Goal: Task Accomplishment & Management: Use online tool/utility

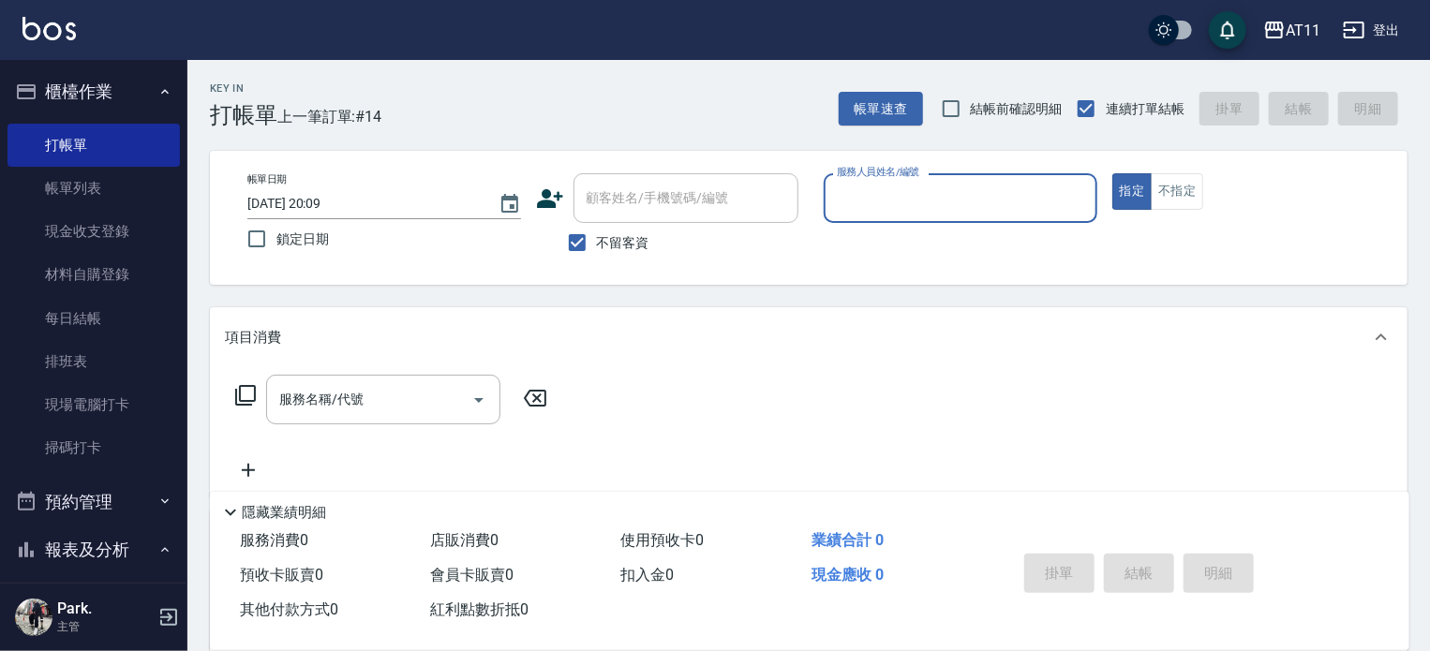
type input "ㄍ"
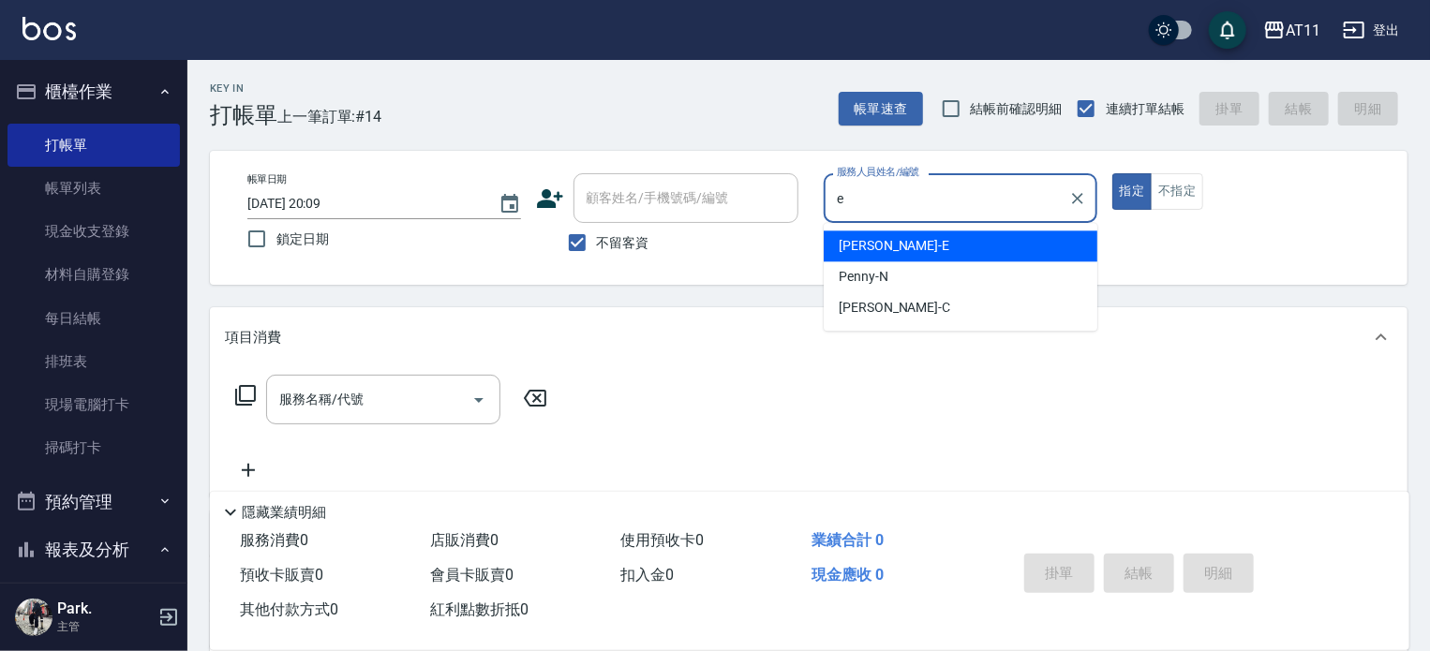
type input "EVA-E"
type button "true"
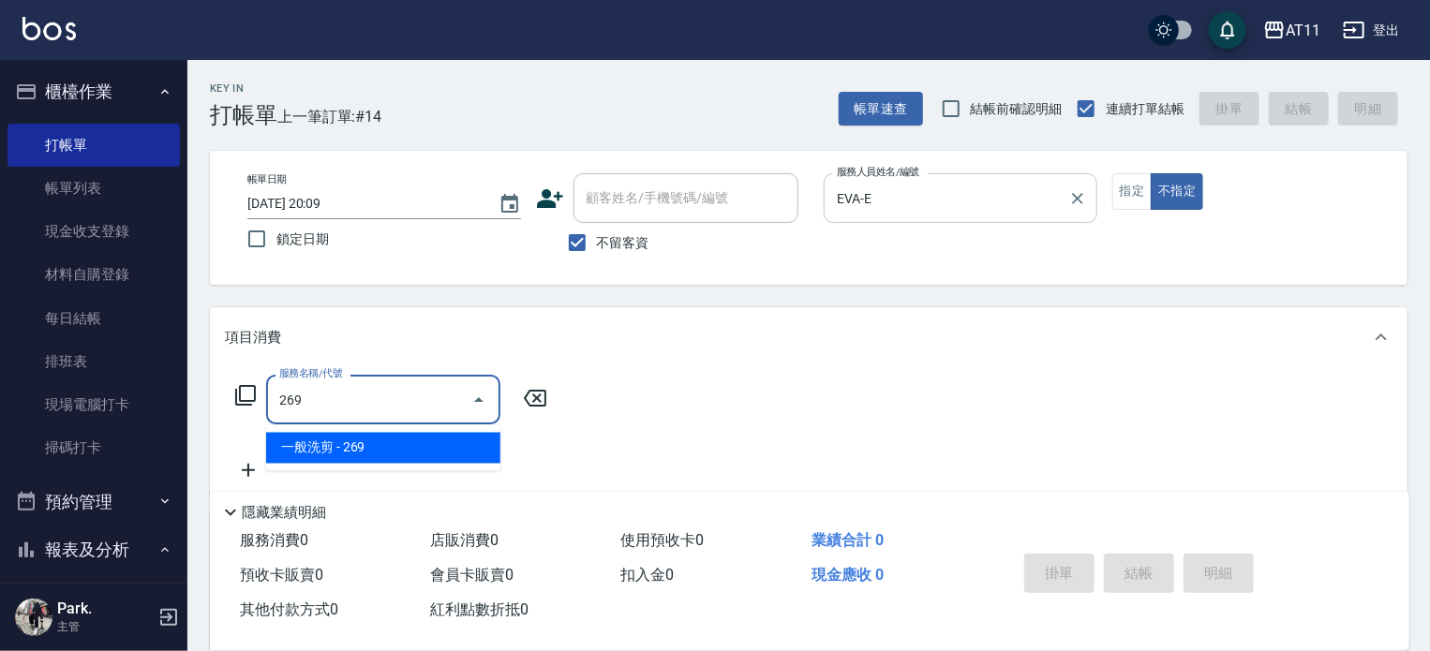
type input "一般洗剪(269)"
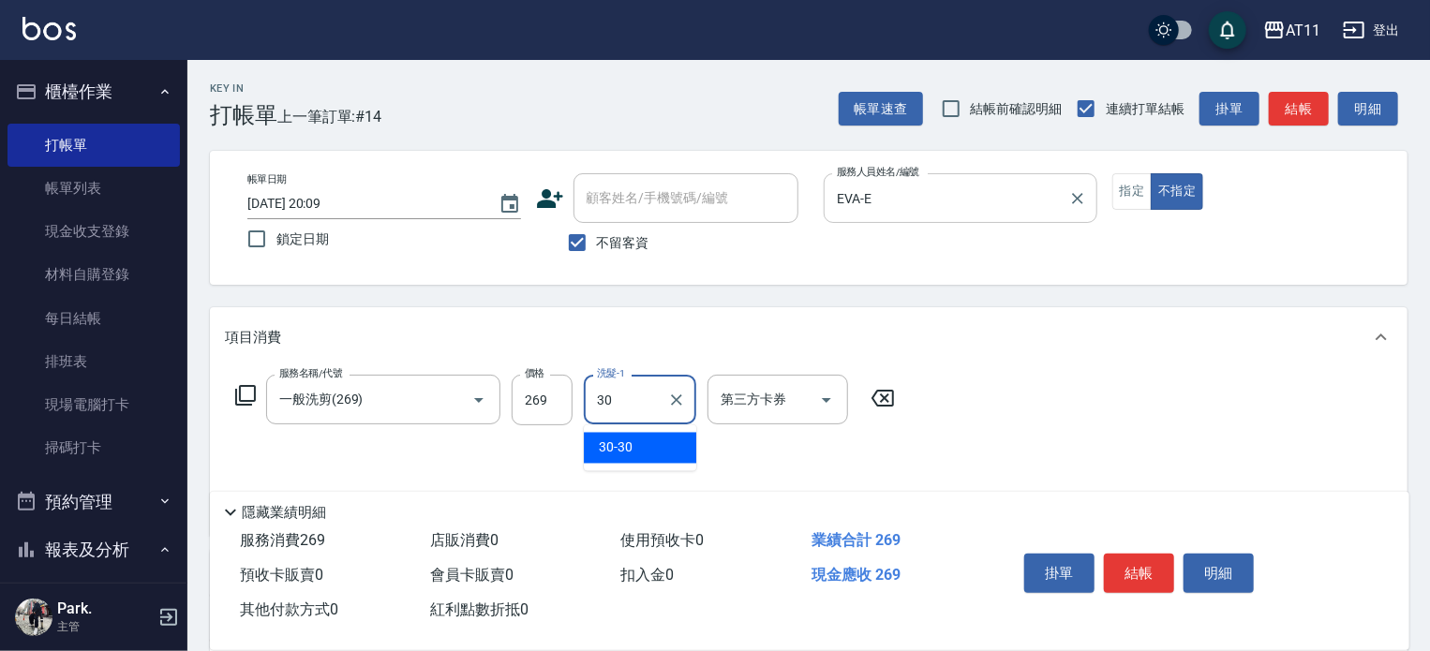
type input "30-30"
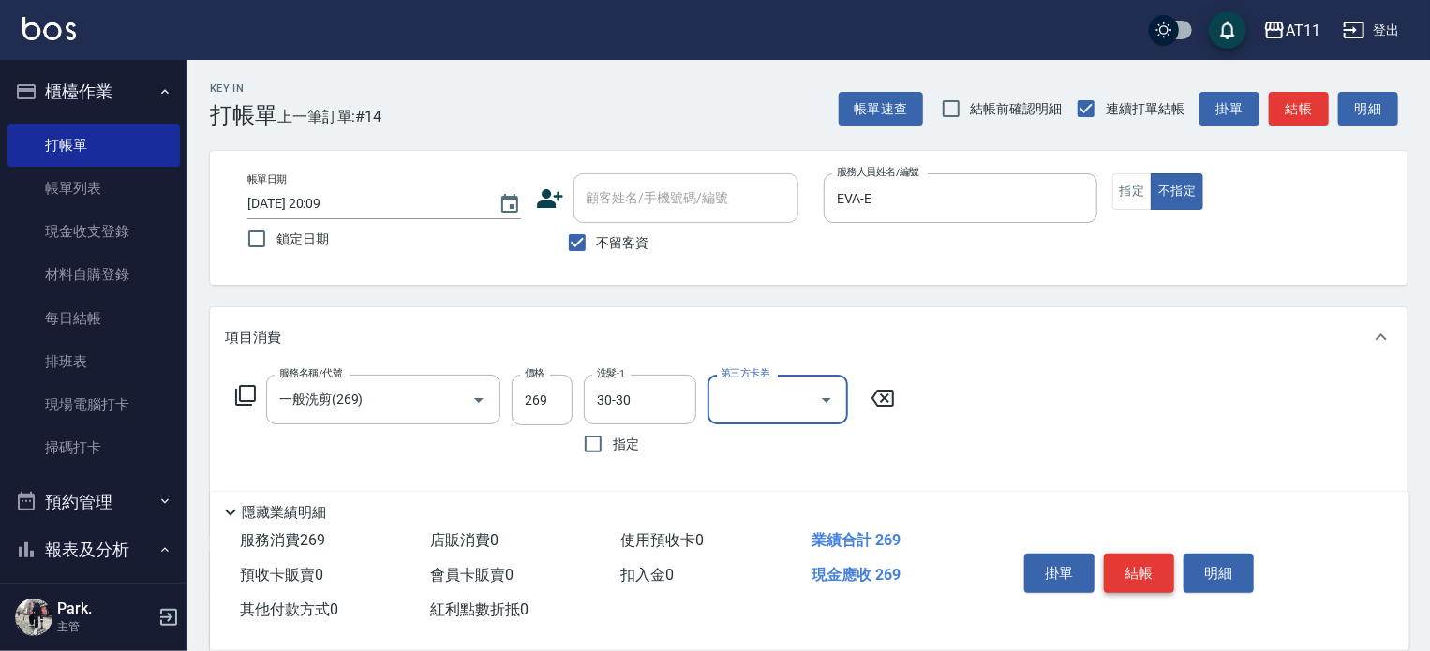
click at [1128, 563] on button "結帳" at bounding box center [1139, 573] width 70 height 39
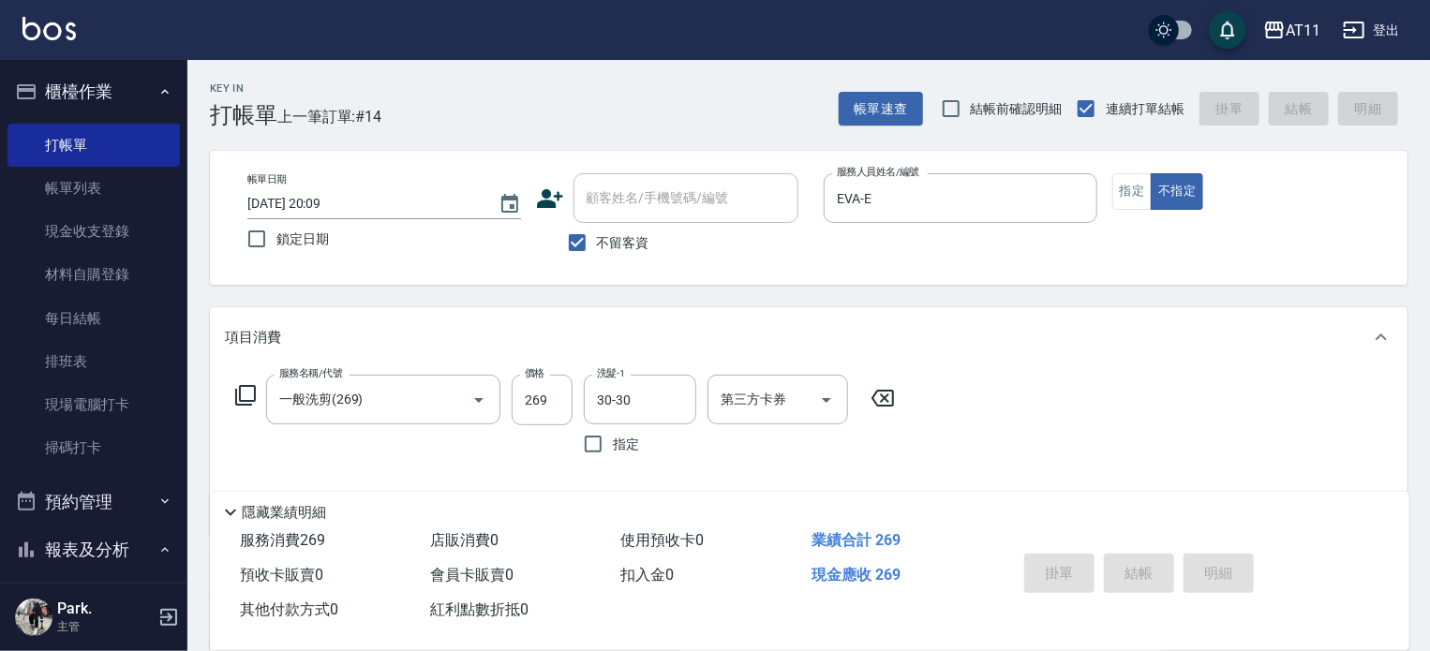
type input "2025/10/15 20:47"
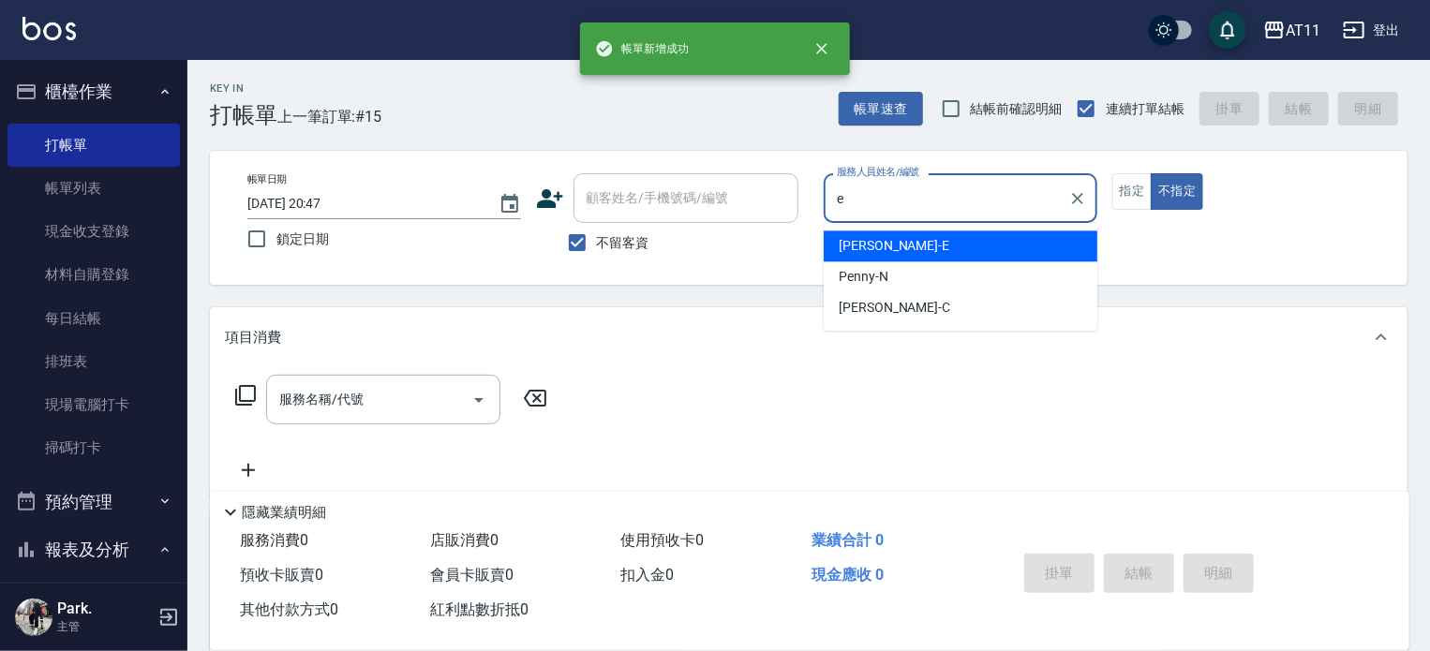
type input "EVA-E"
type button "false"
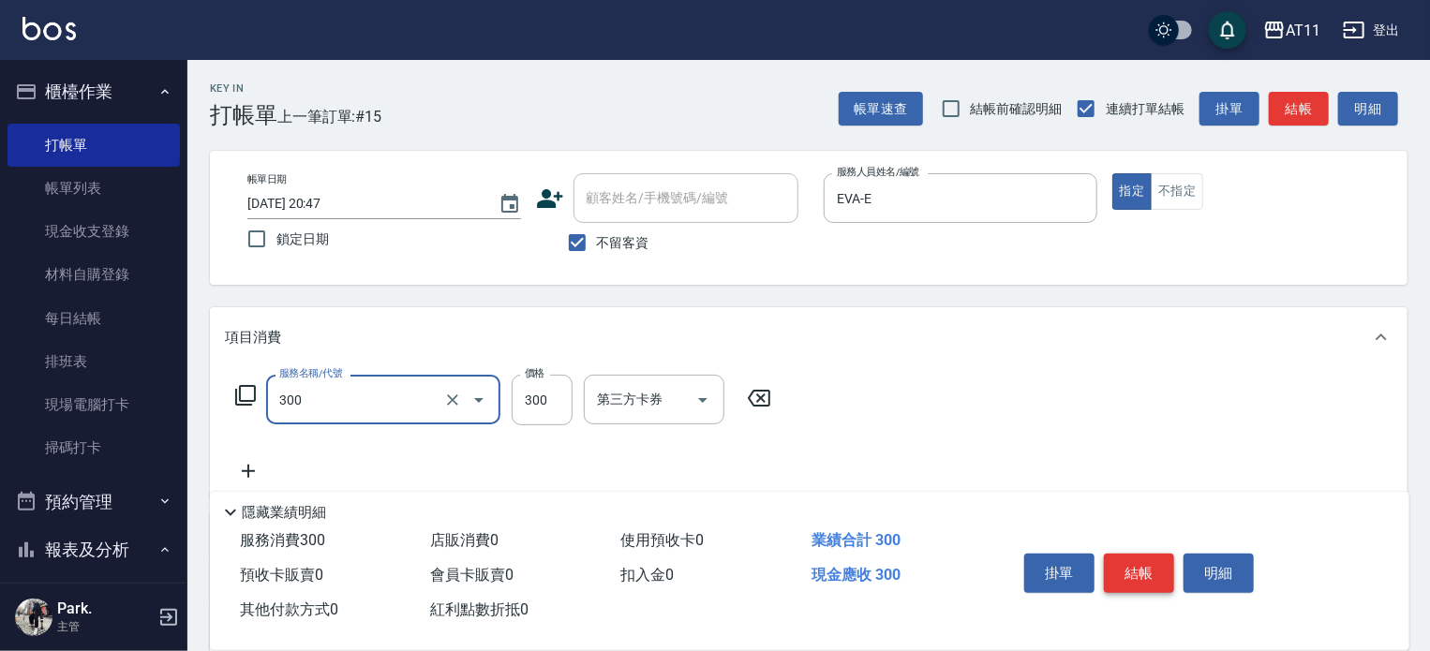
type input "A級剪髮(300)"
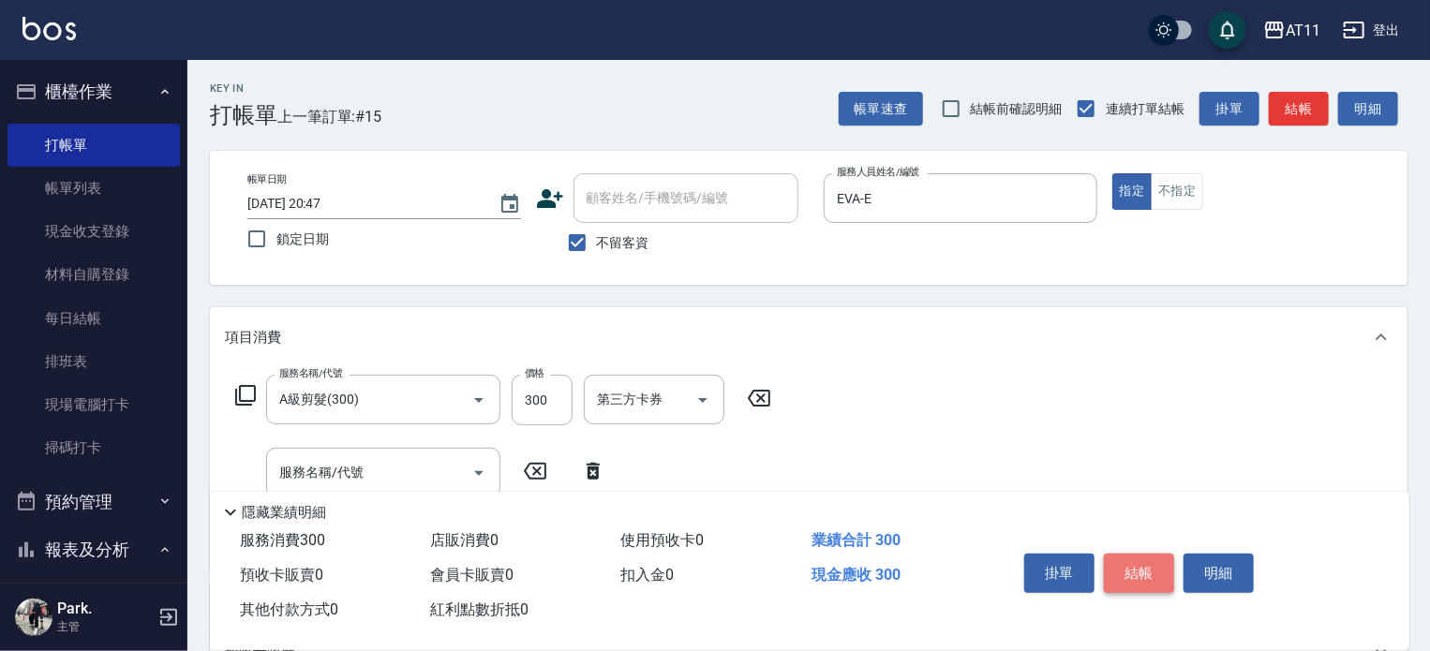
click at [1128, 563] on button "結帳" at bounding box center [1139, 573] width 70 height 39
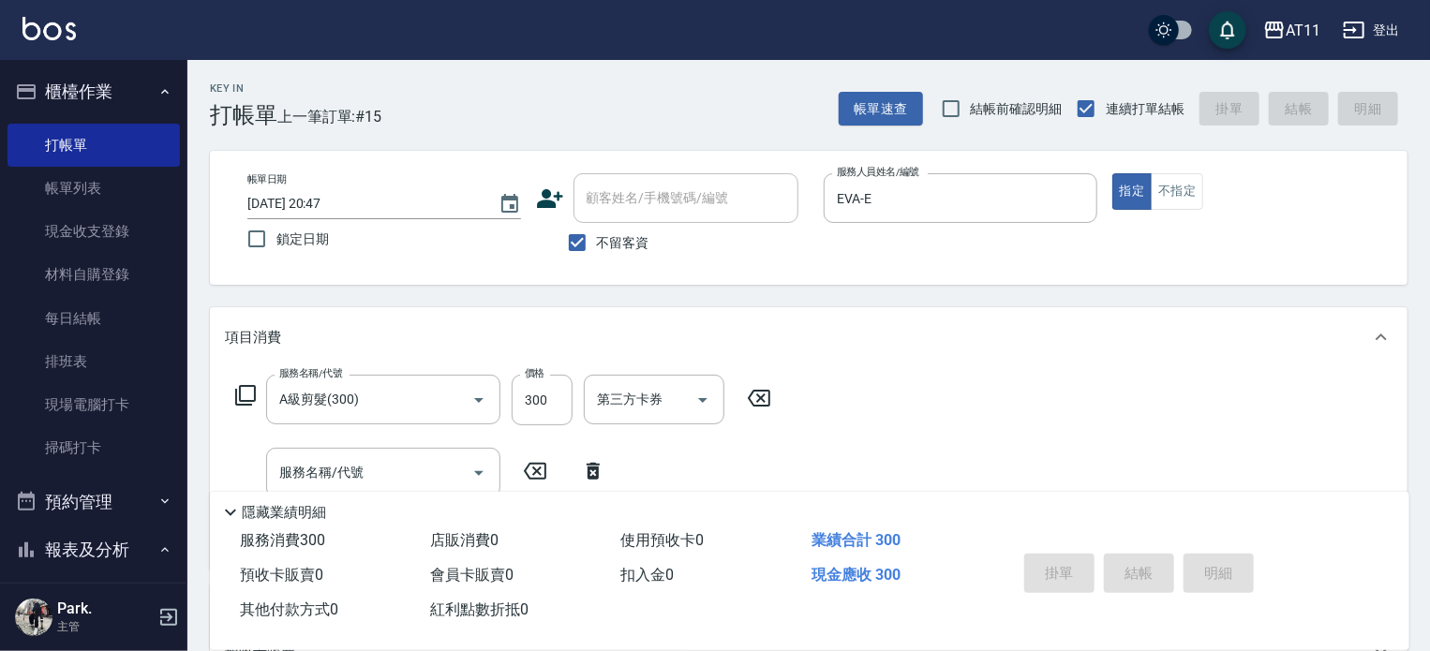
type input "2025/10/15 20:48"
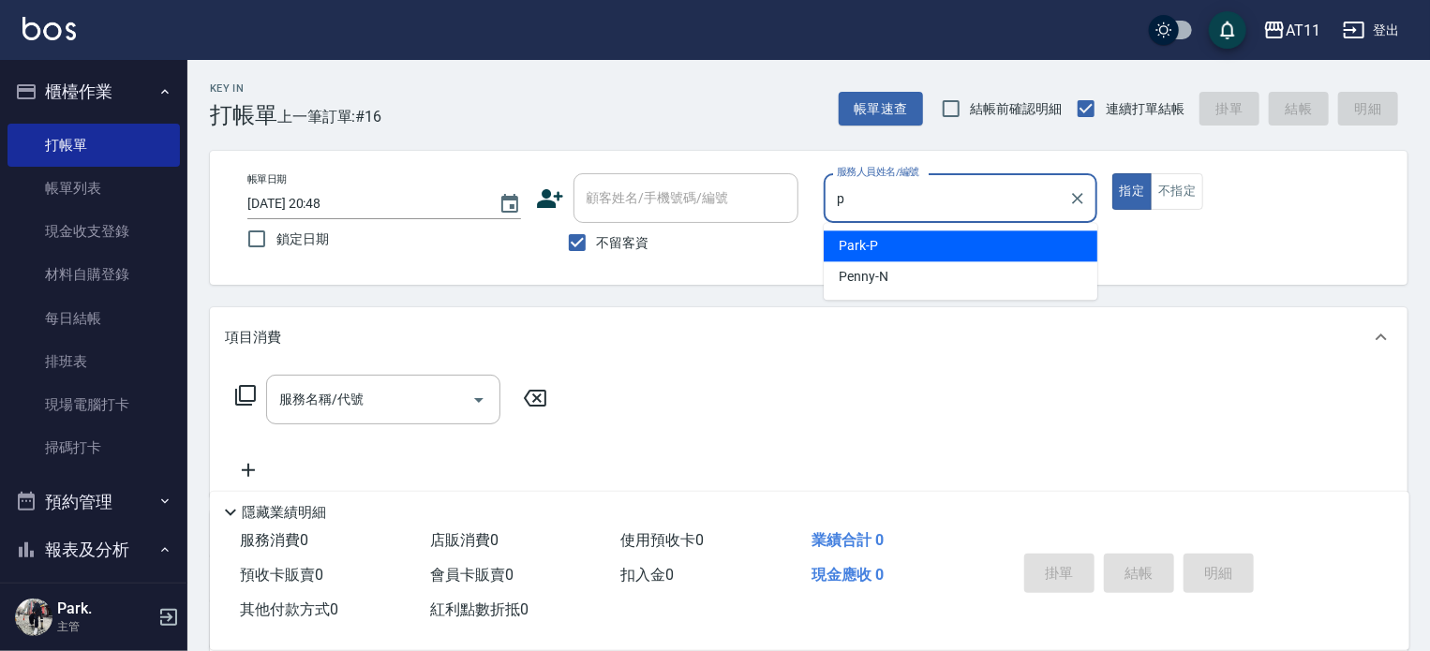
type input "Park-P"
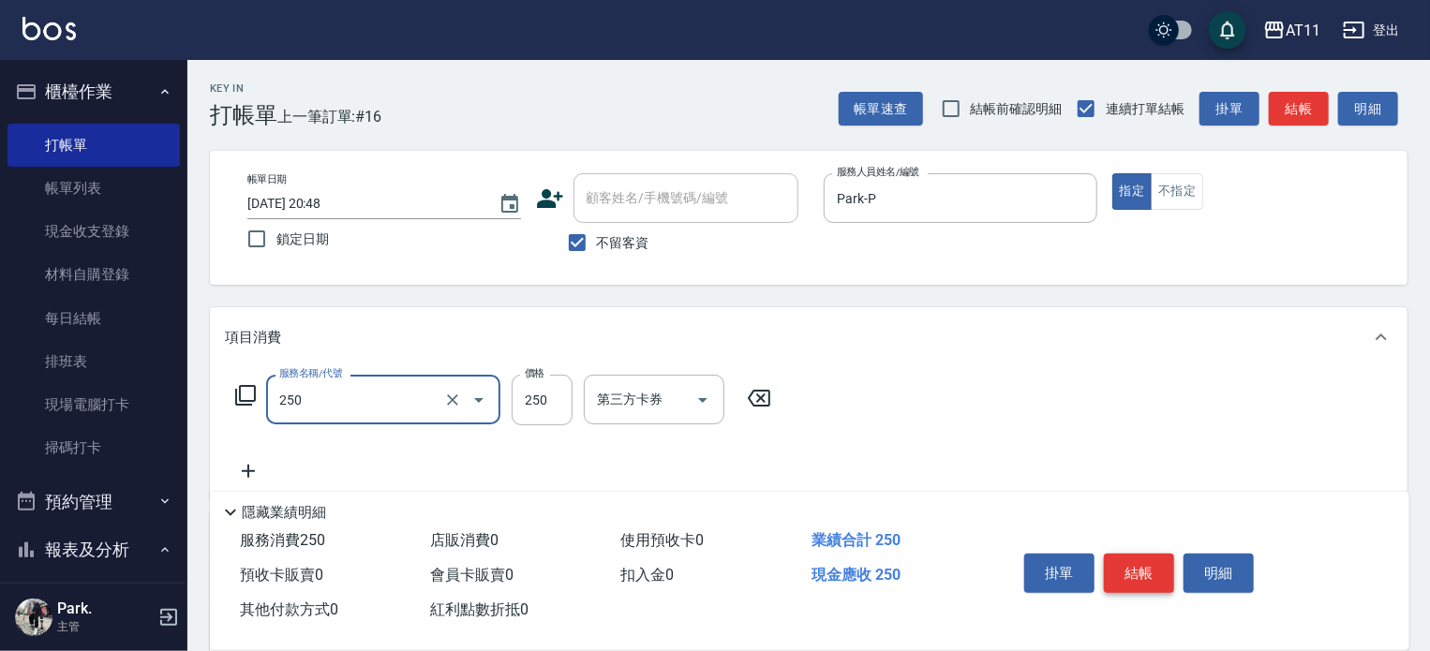
type input "B級單剪(250)"
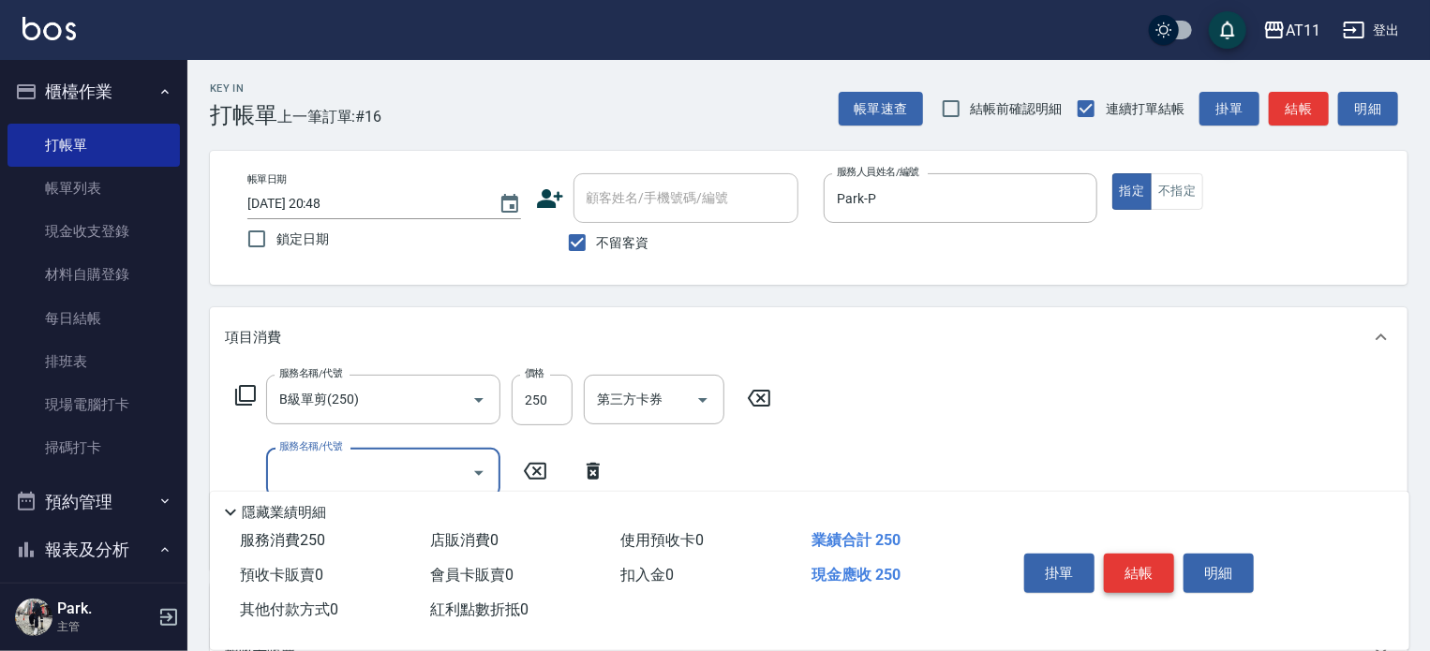
click at [1128, 563] on button "結帳" at bounding box center [1139, 573] width 70 height 39
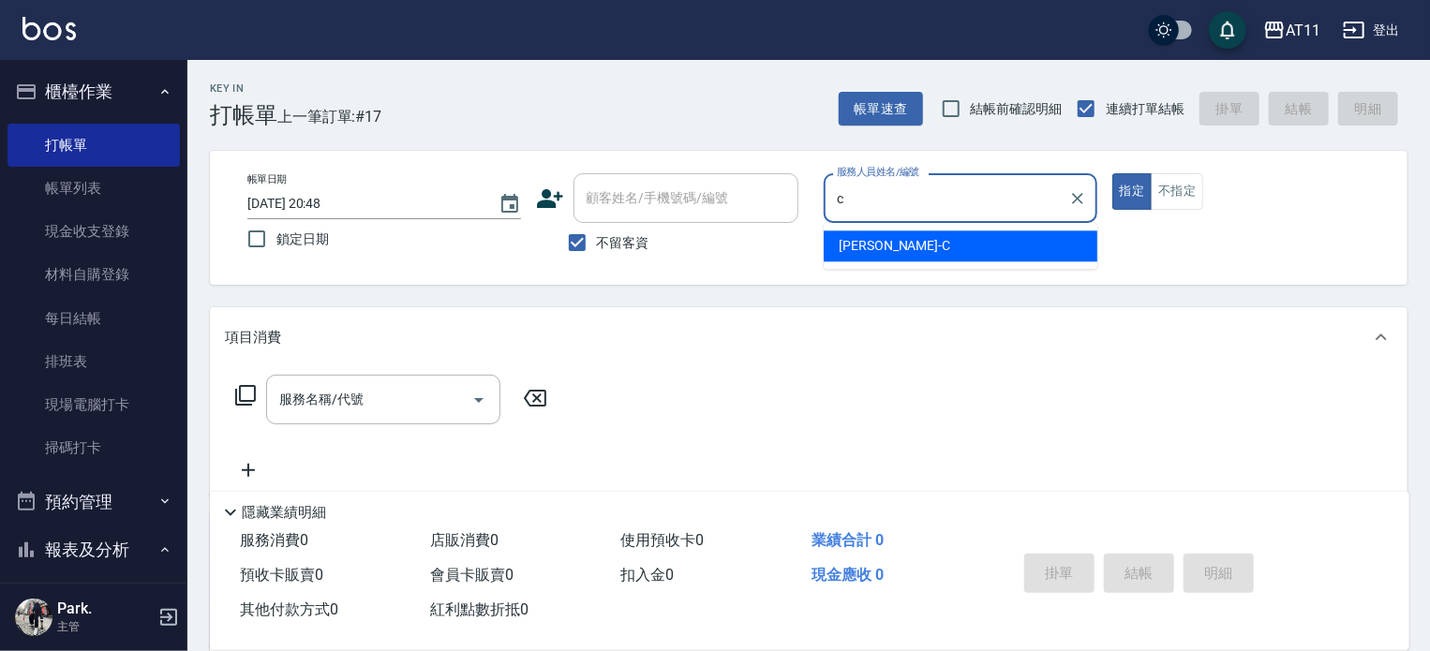
type input "Connie-C"
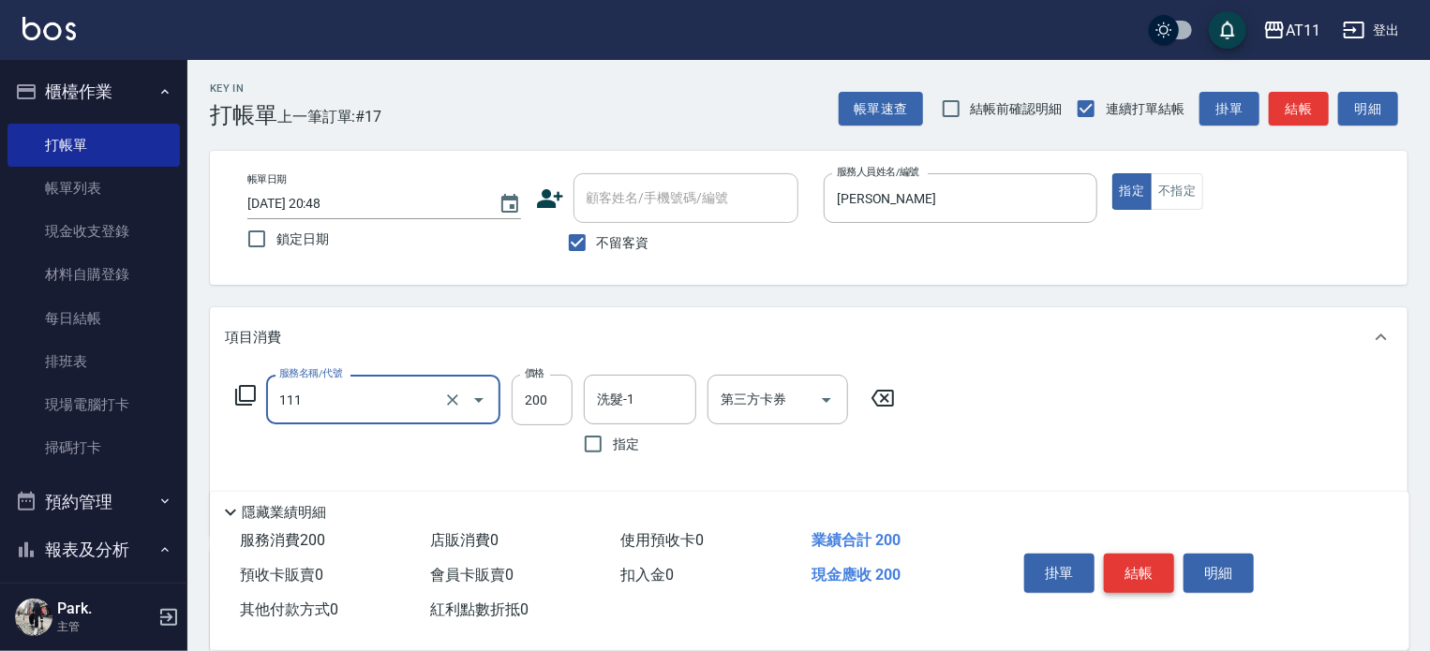
type input "精油洗髮(111)"
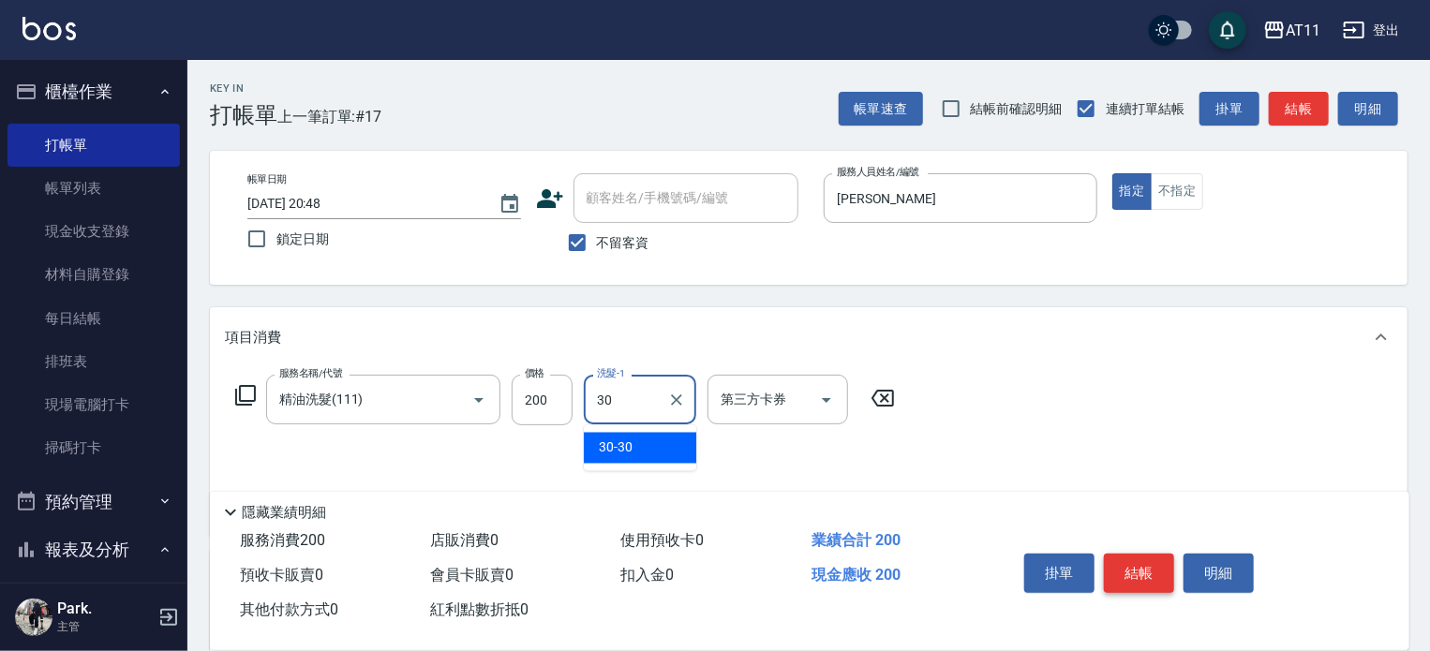
type input "30-30"
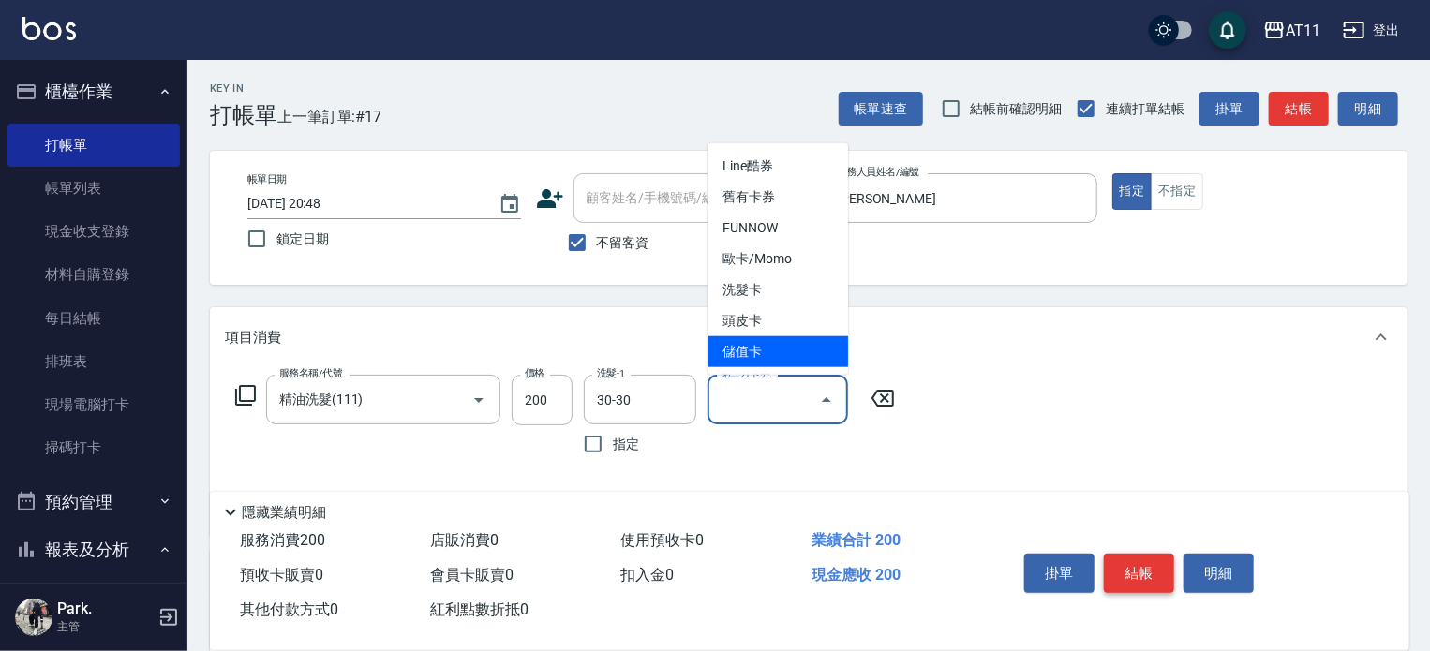
type input "儲值卡"
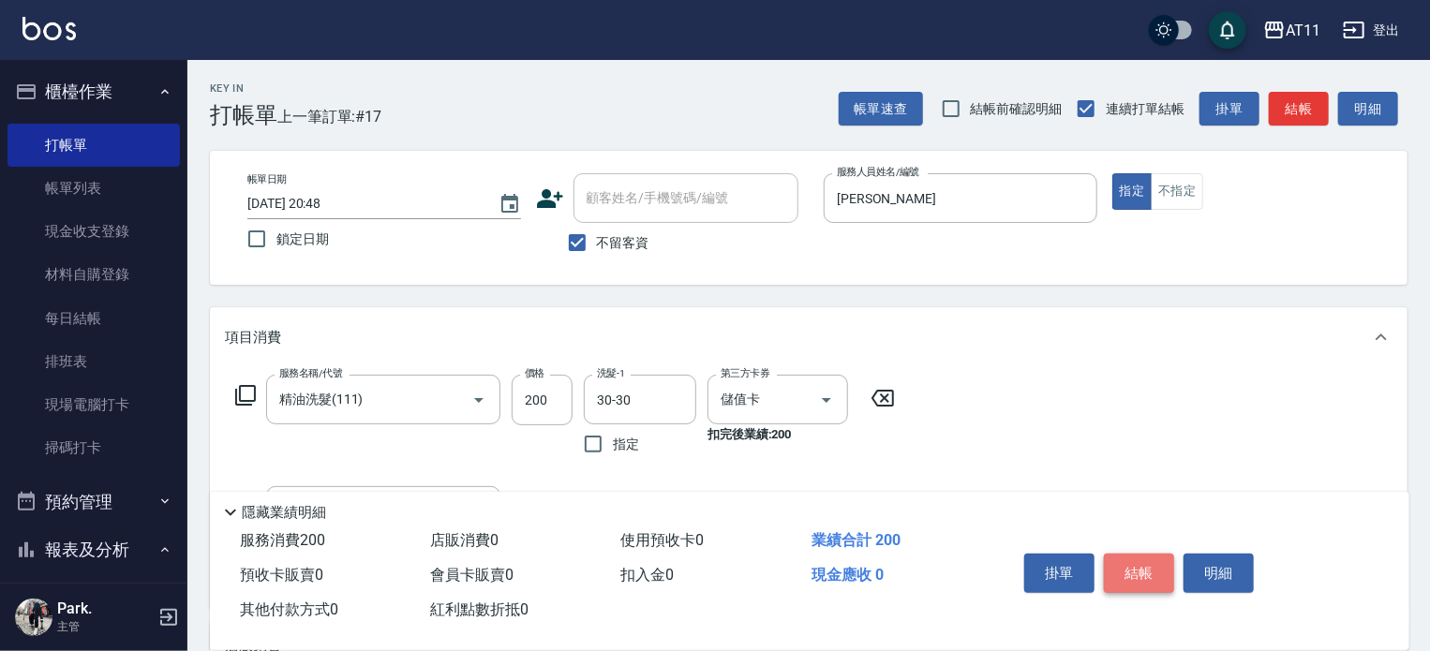
click at [1128, 563] on button "結帳" at bounding box center [1139, 573] width 70 height 39
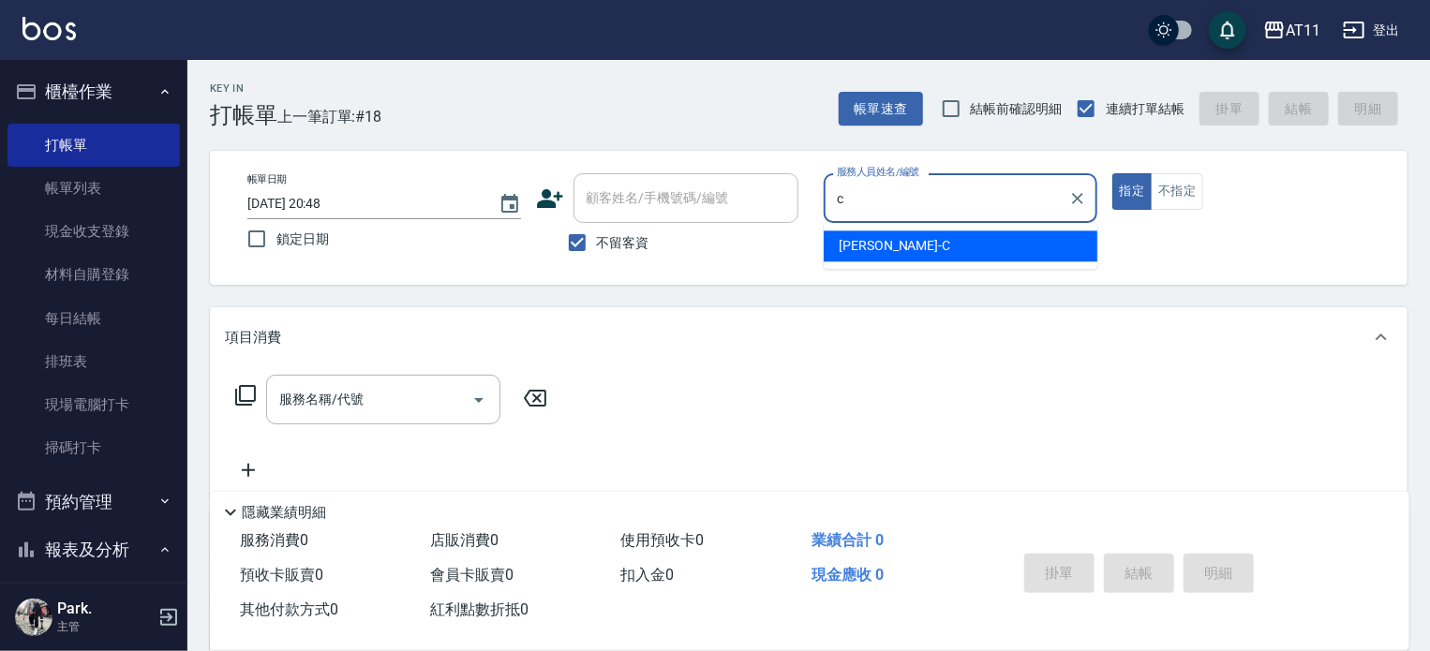
type input "Connie-C"
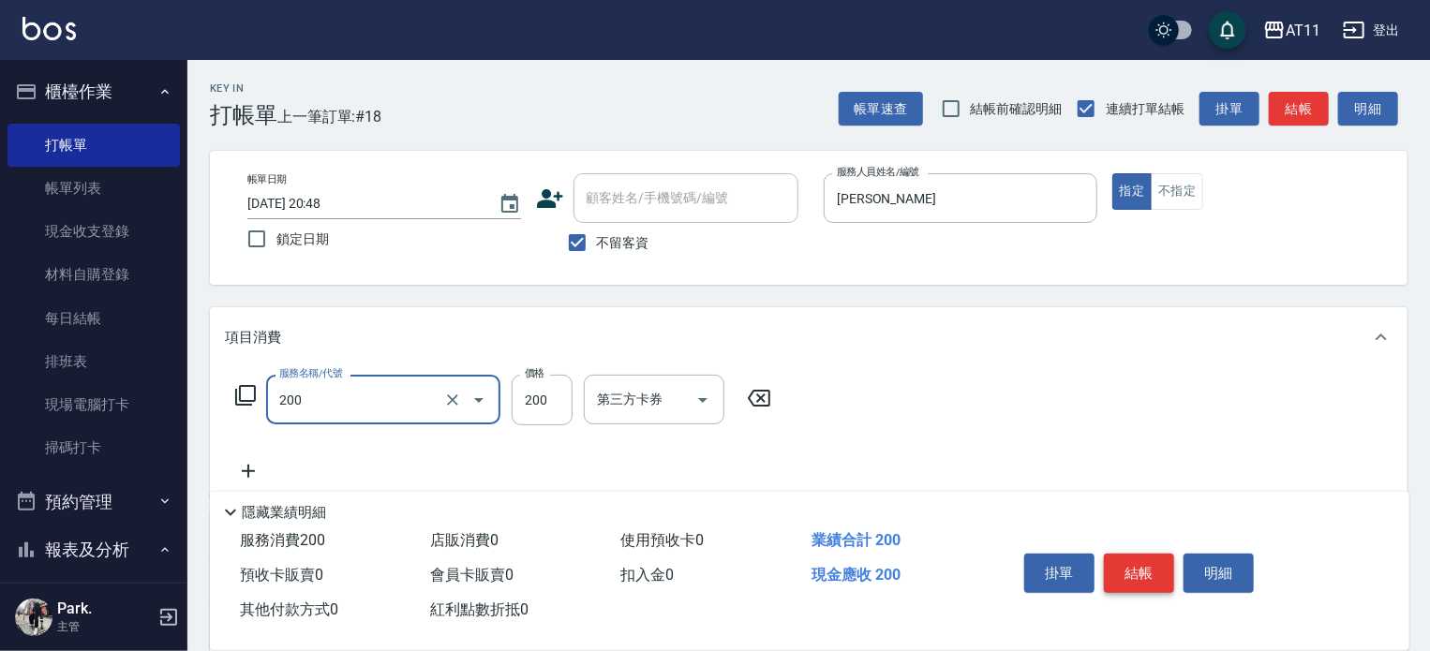
type input "剪髮(200)"
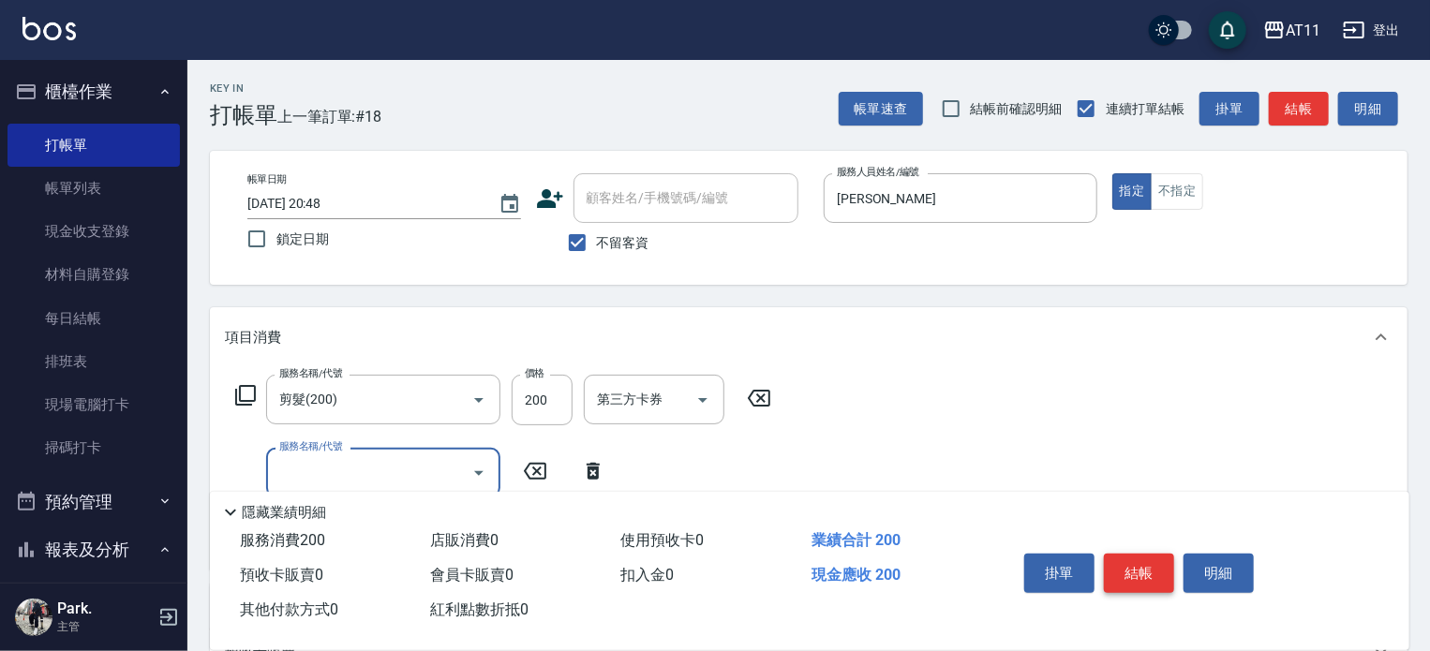
click at [1128, 563] on button "結帳" at bounding box center [1139, 573] width 70 height 39
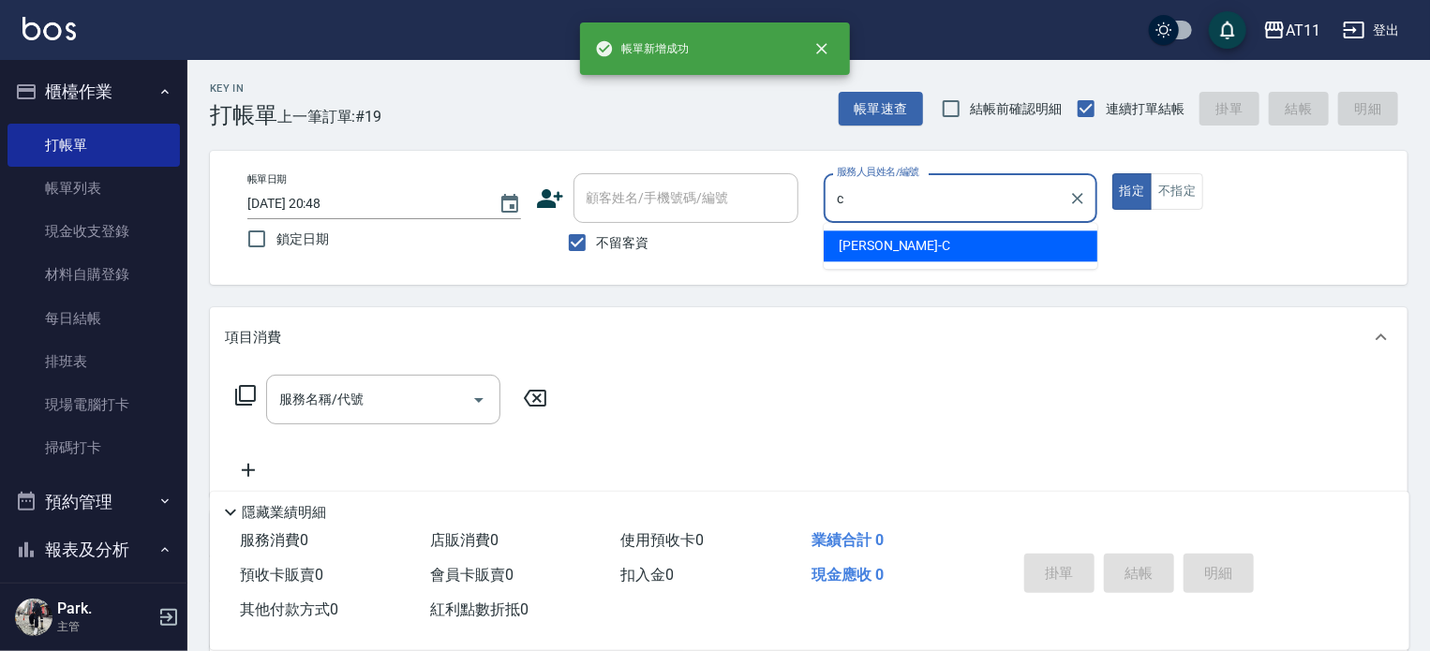
type input "Connie-C"
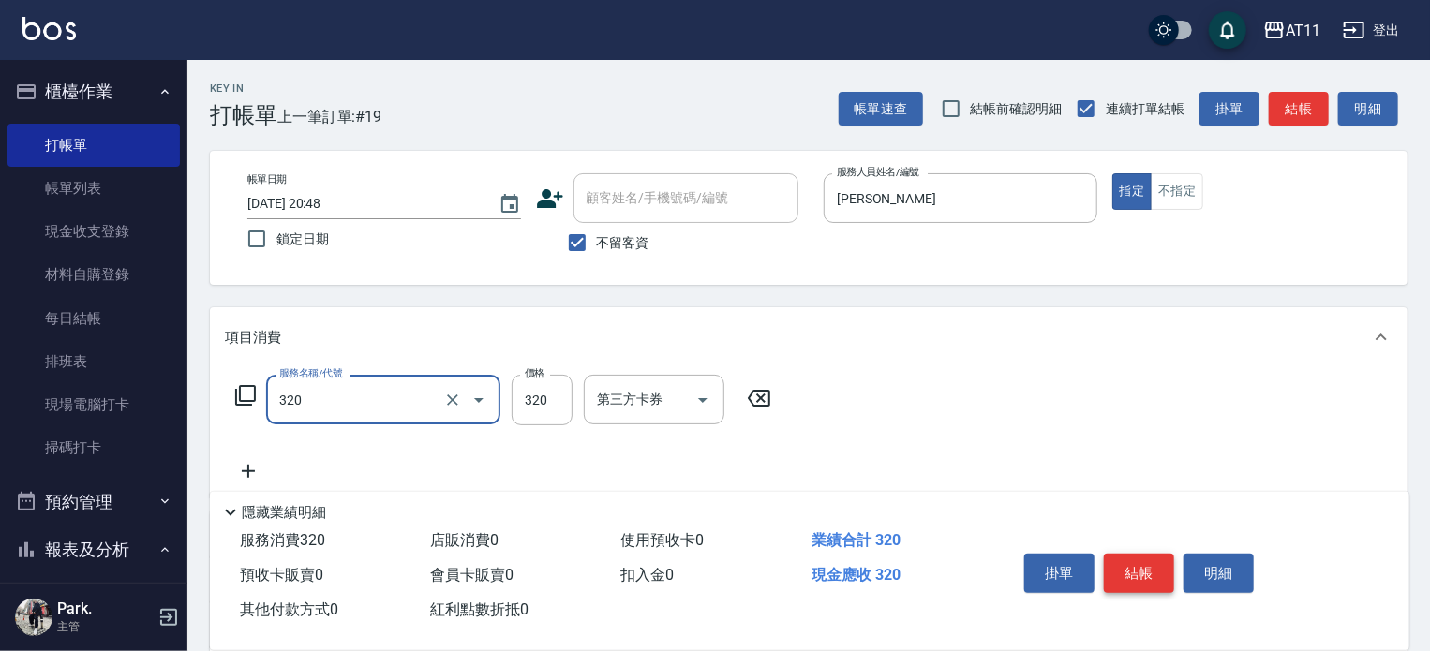
type input "洗剪(320)"
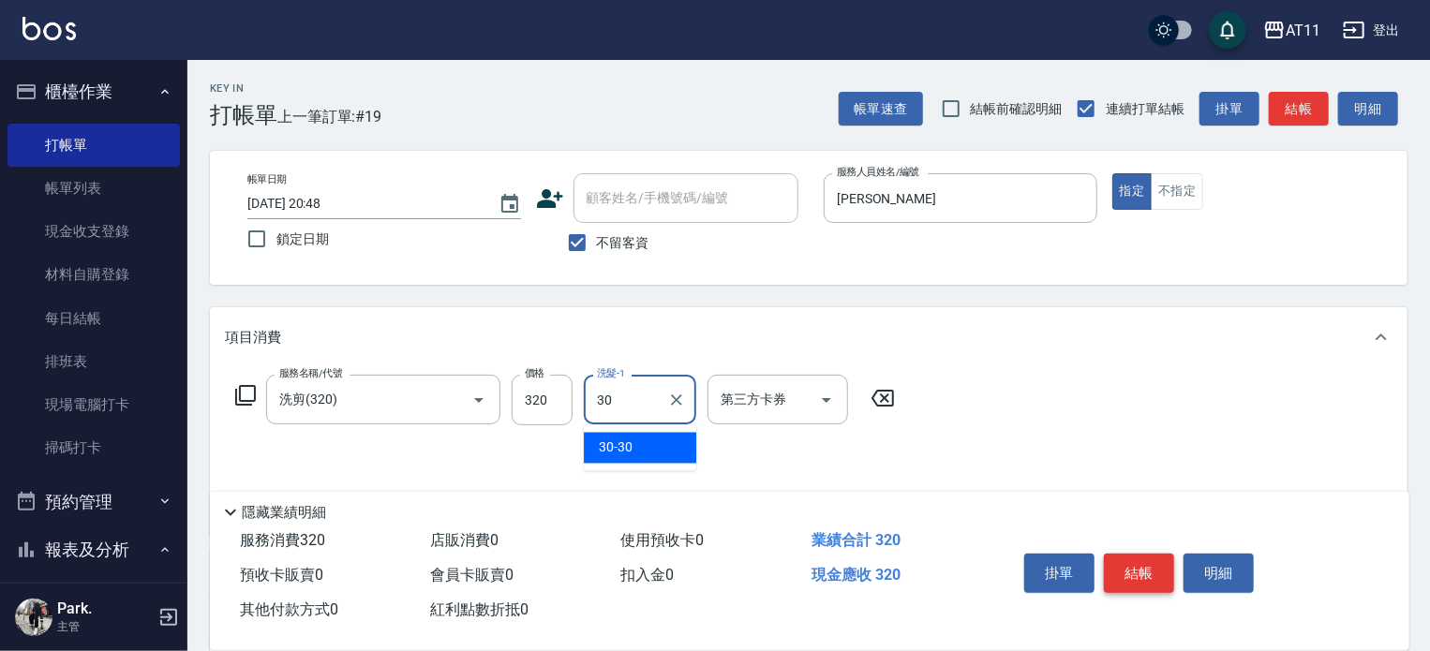
type input "30-30"
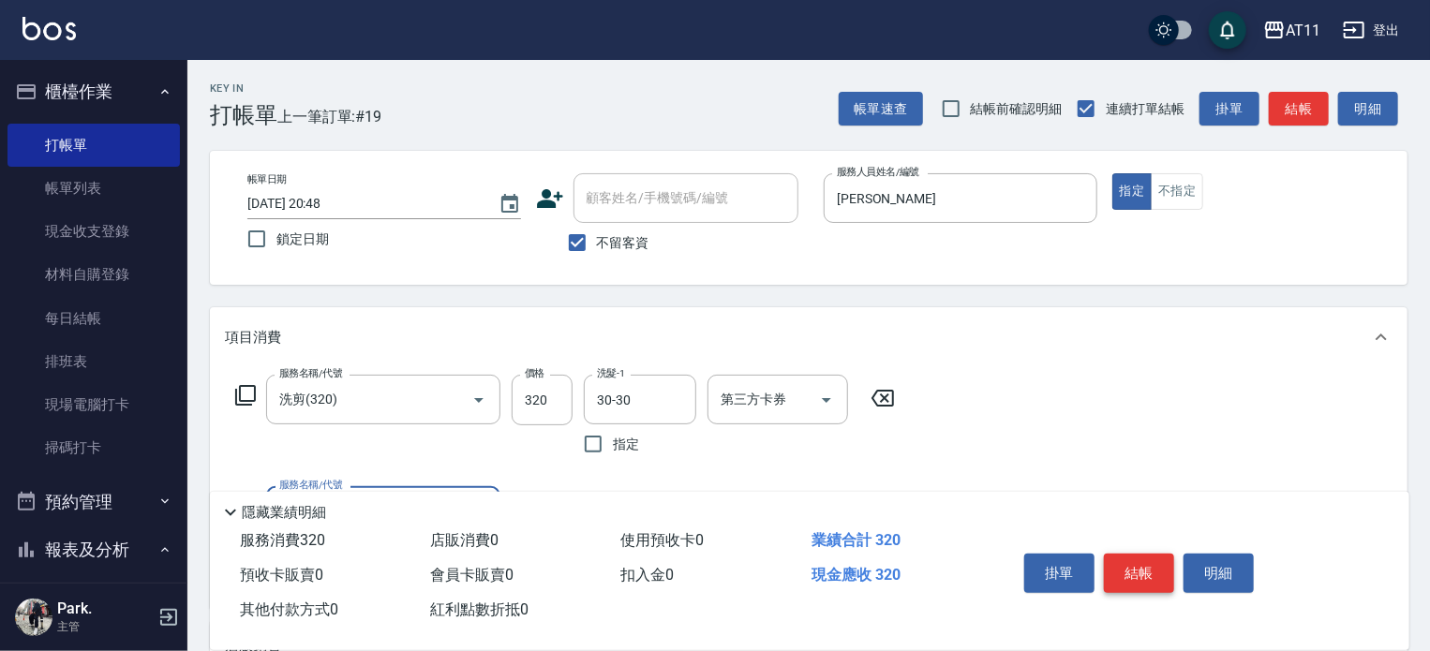
click at [1128, 563] on button "結帳" at bounding box center [1139, 573] width 70 height 39
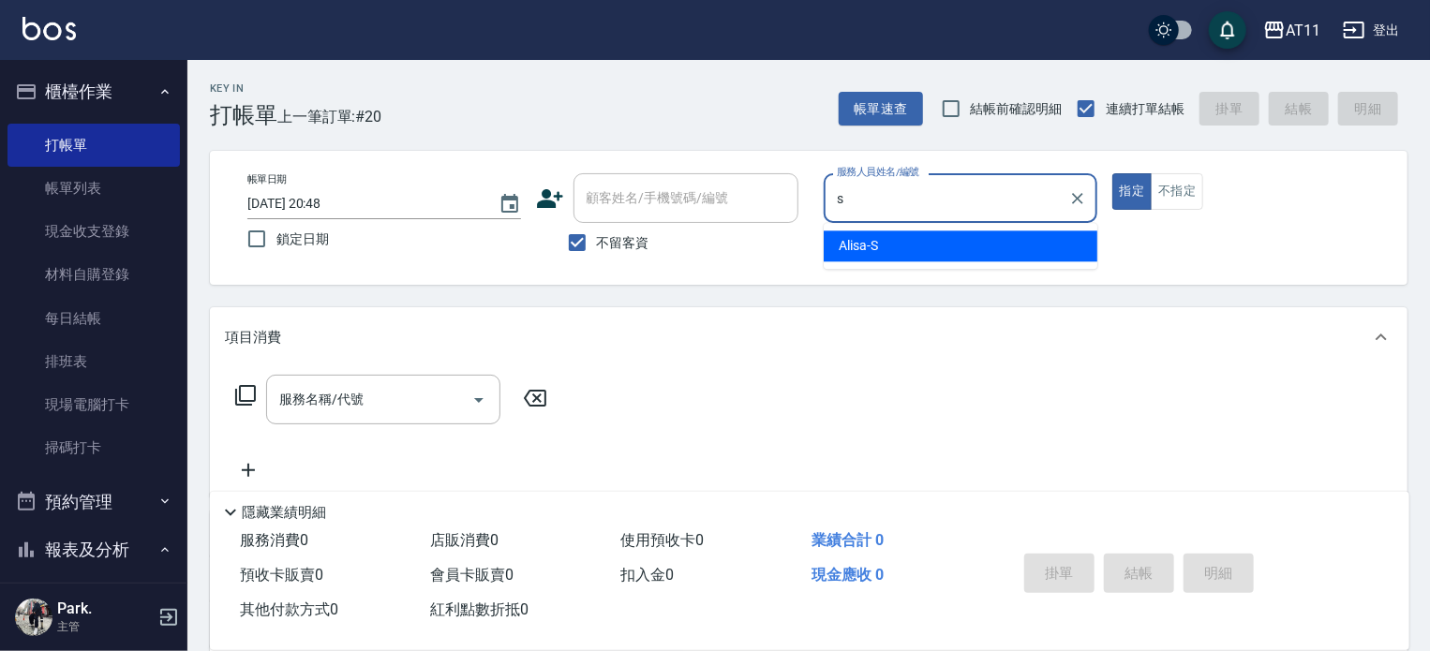
type input "Alisa-S"
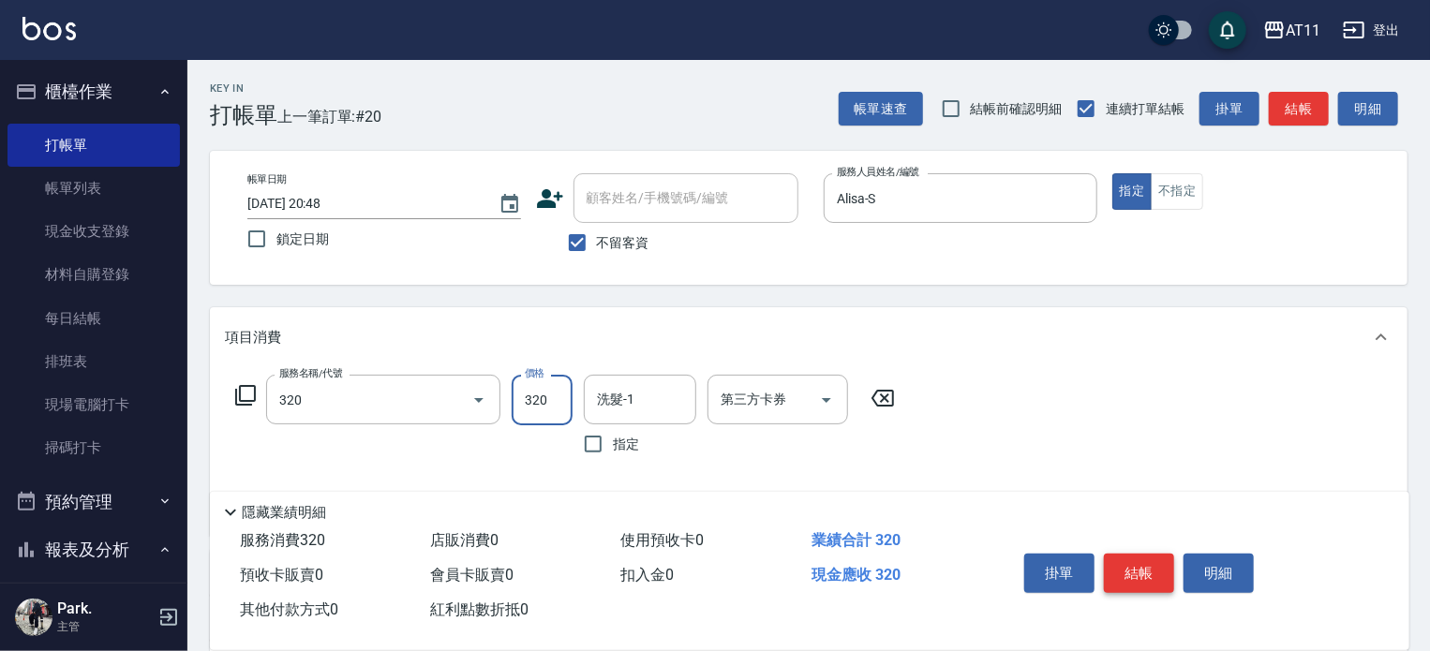
type input "洗剪(320)"
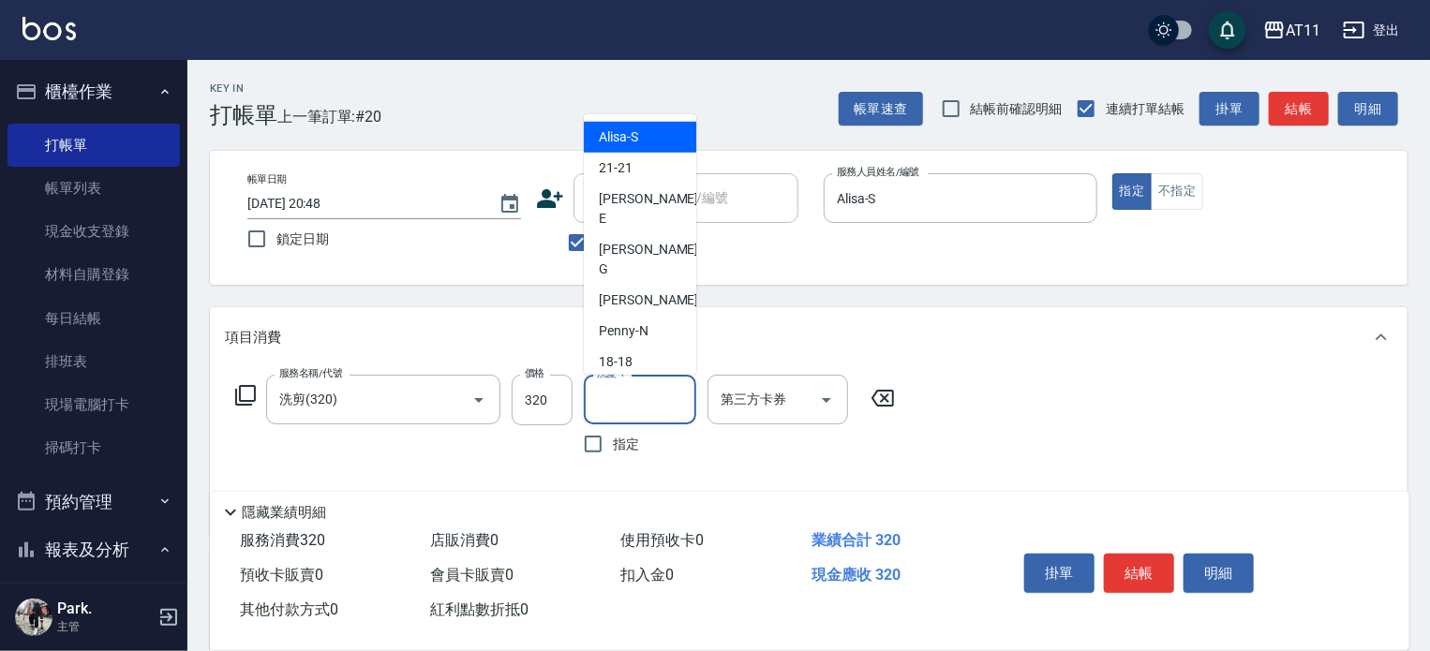
click at [639, 402] on input "洗髮-1" at bounding box center [640, 399] width 96 height 33
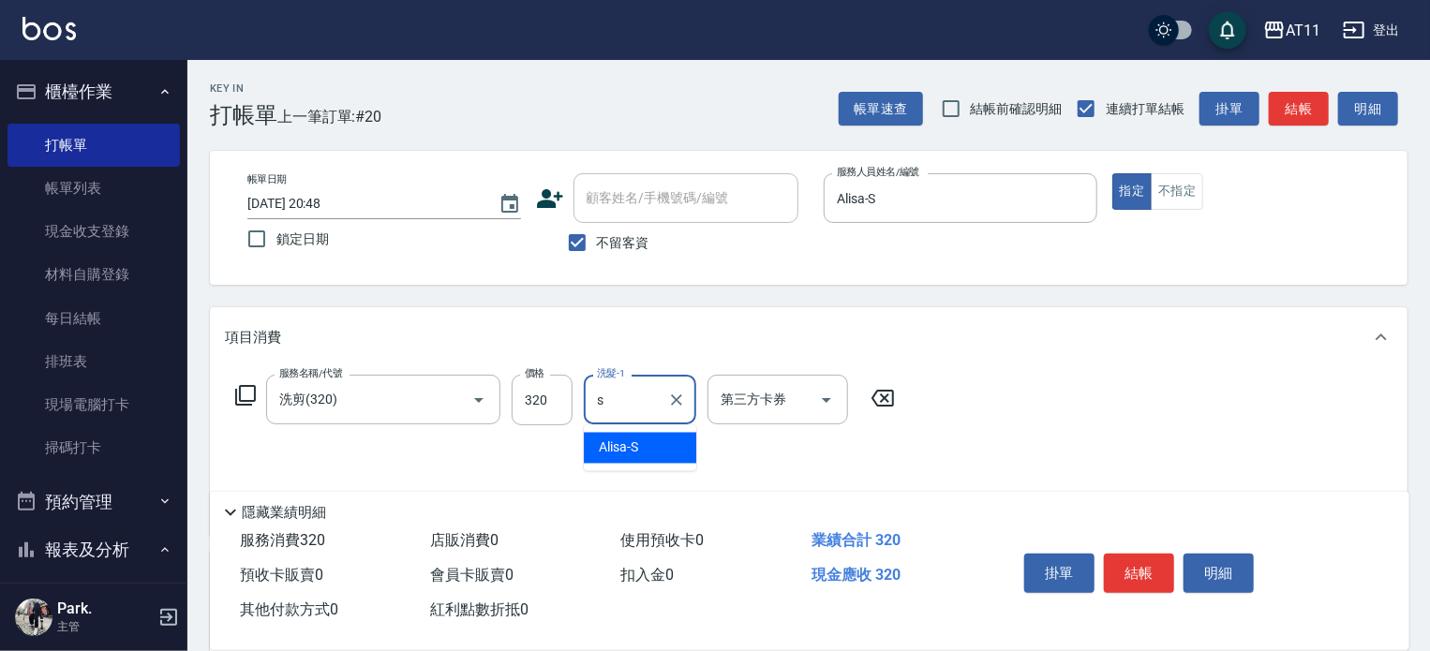
type input "Alisa-S"
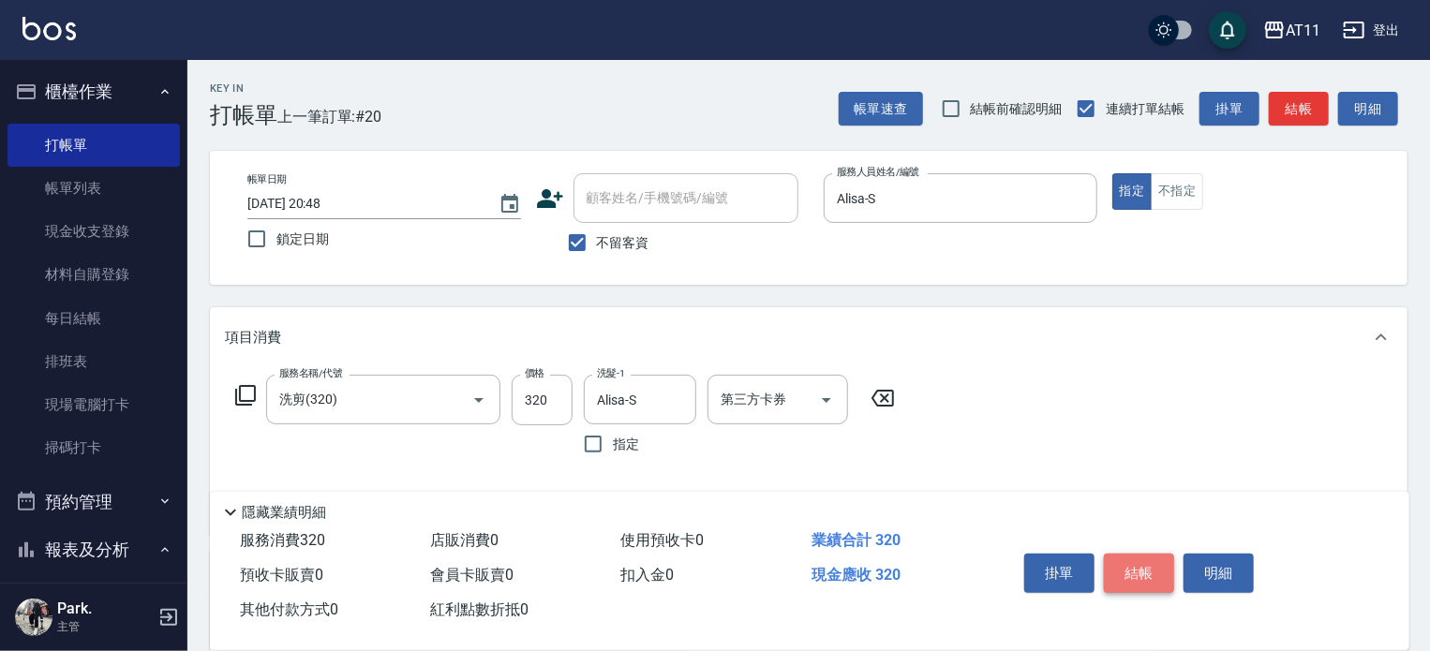
click at [1136, 567] on button "結帳" at bounding box center [1139, 573] width 70 height 39
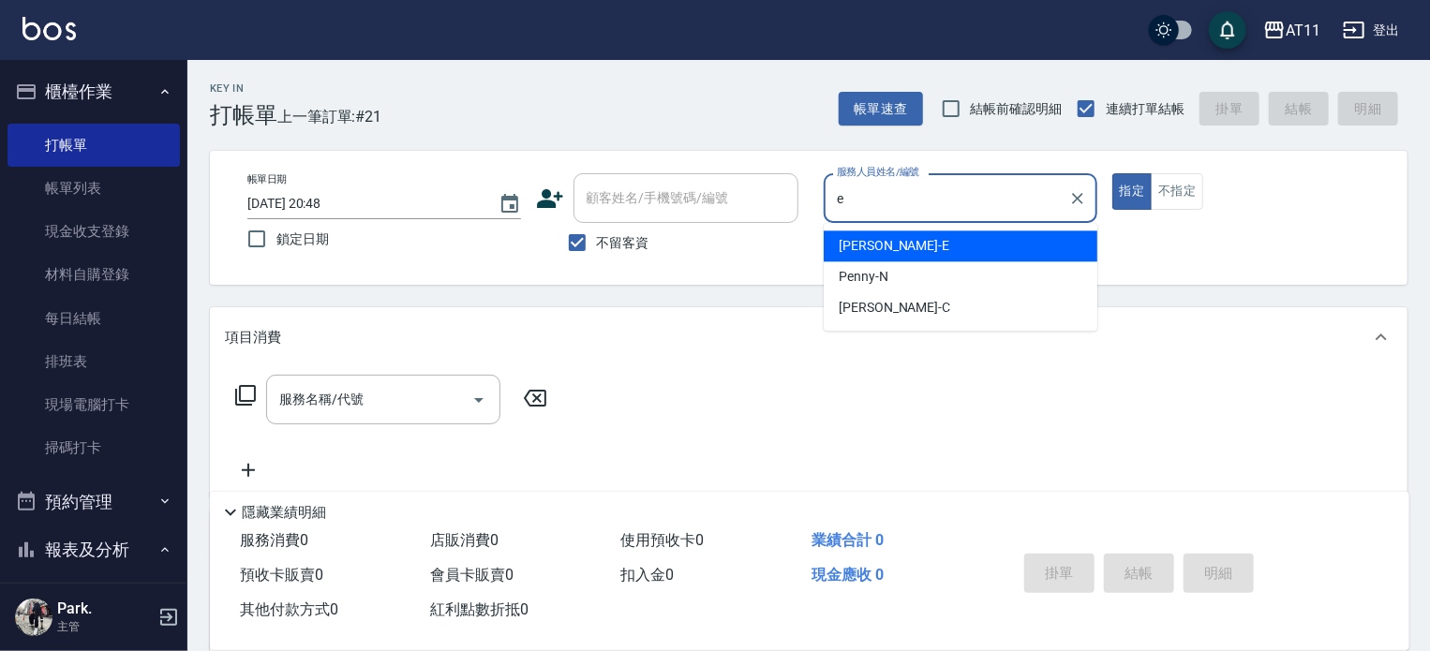
type input "EVA-E"
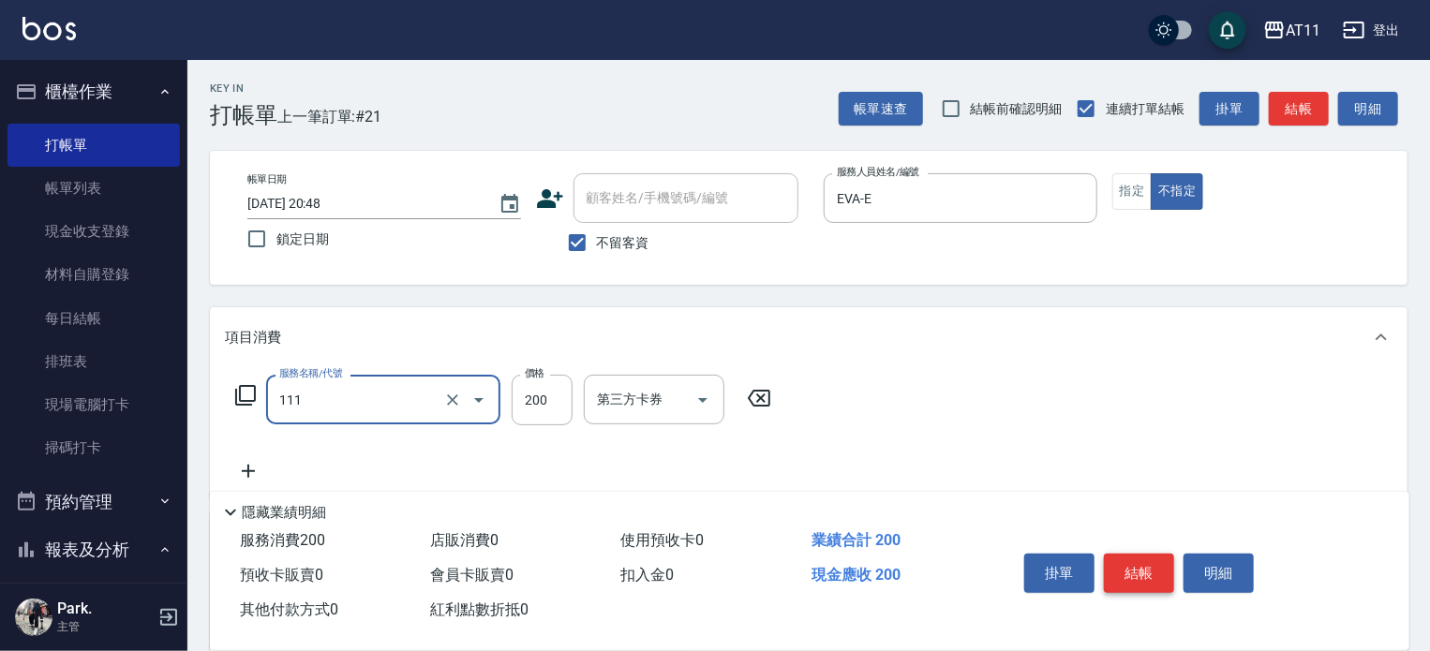
type input "精油洗髮(111)"
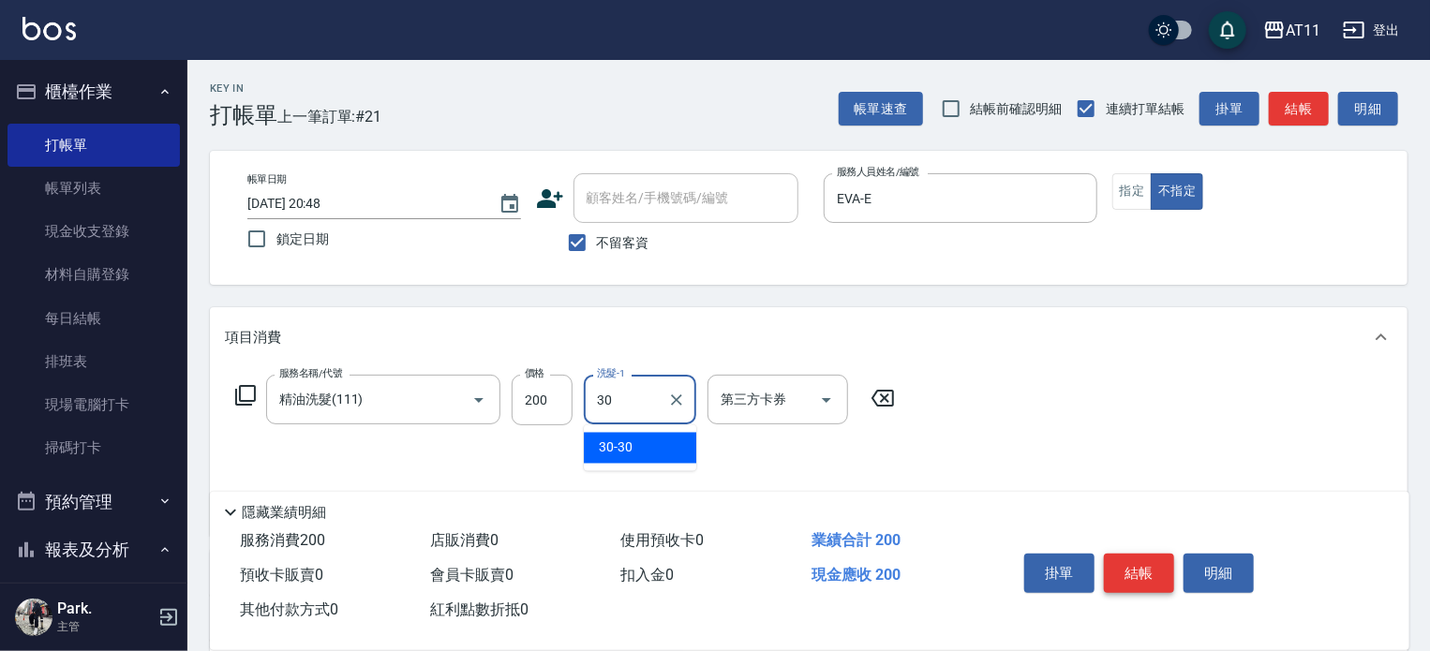
type input "30-30"
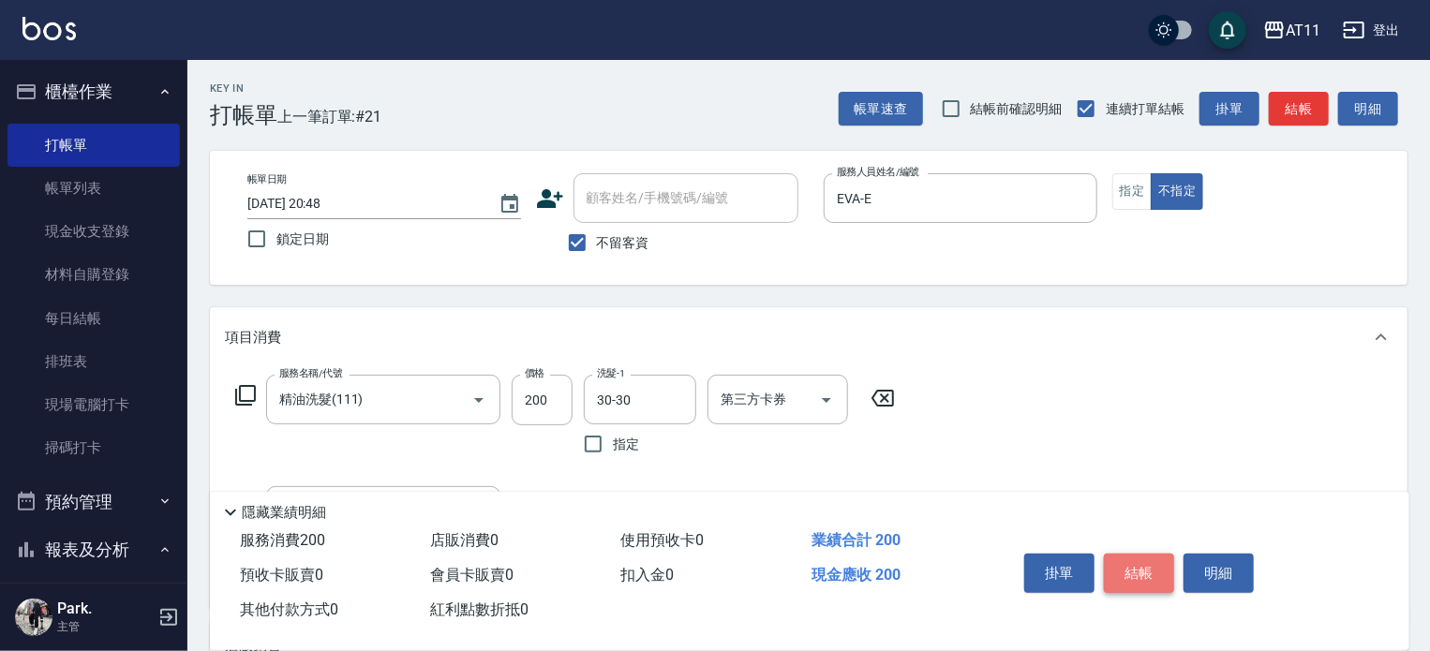
click at [1136, 567] on button "結帳" at bounding box center [1139, 573] width 70 height 39
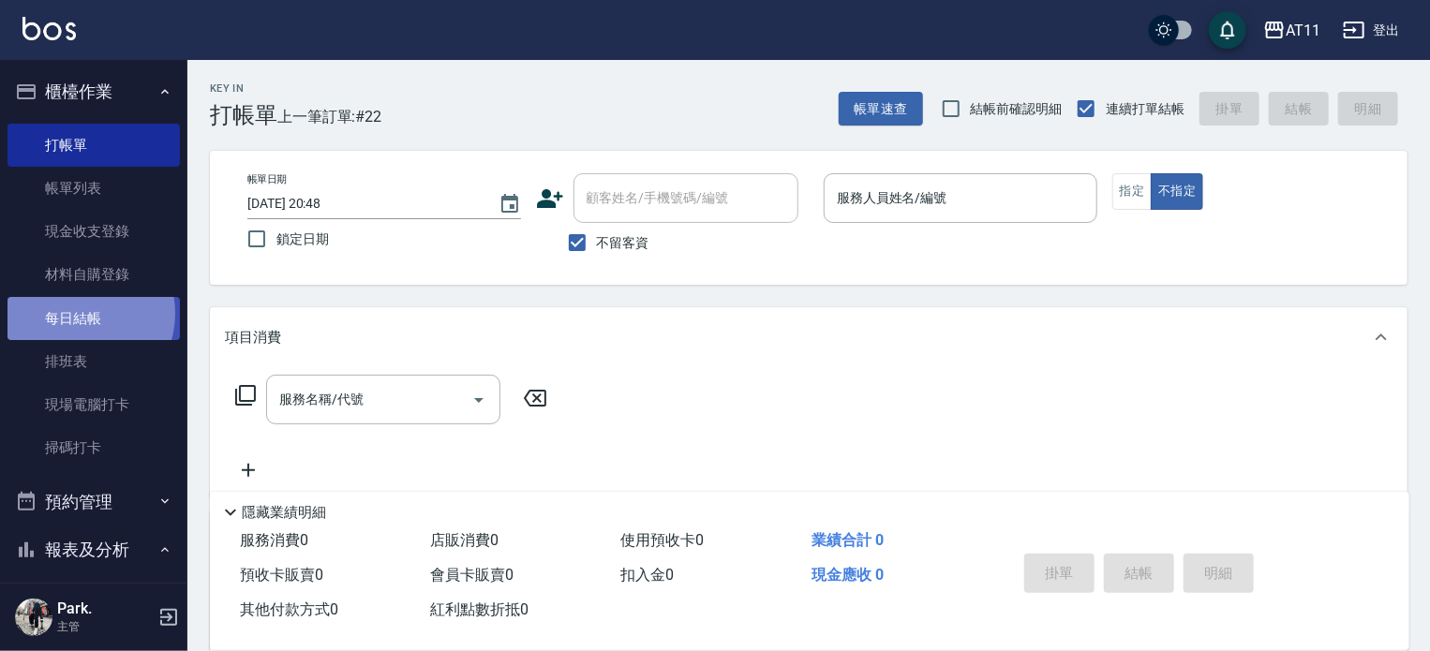
click at [79, 313] on link "每日結帳" at bounding box center [93, 318] width 172 height 43
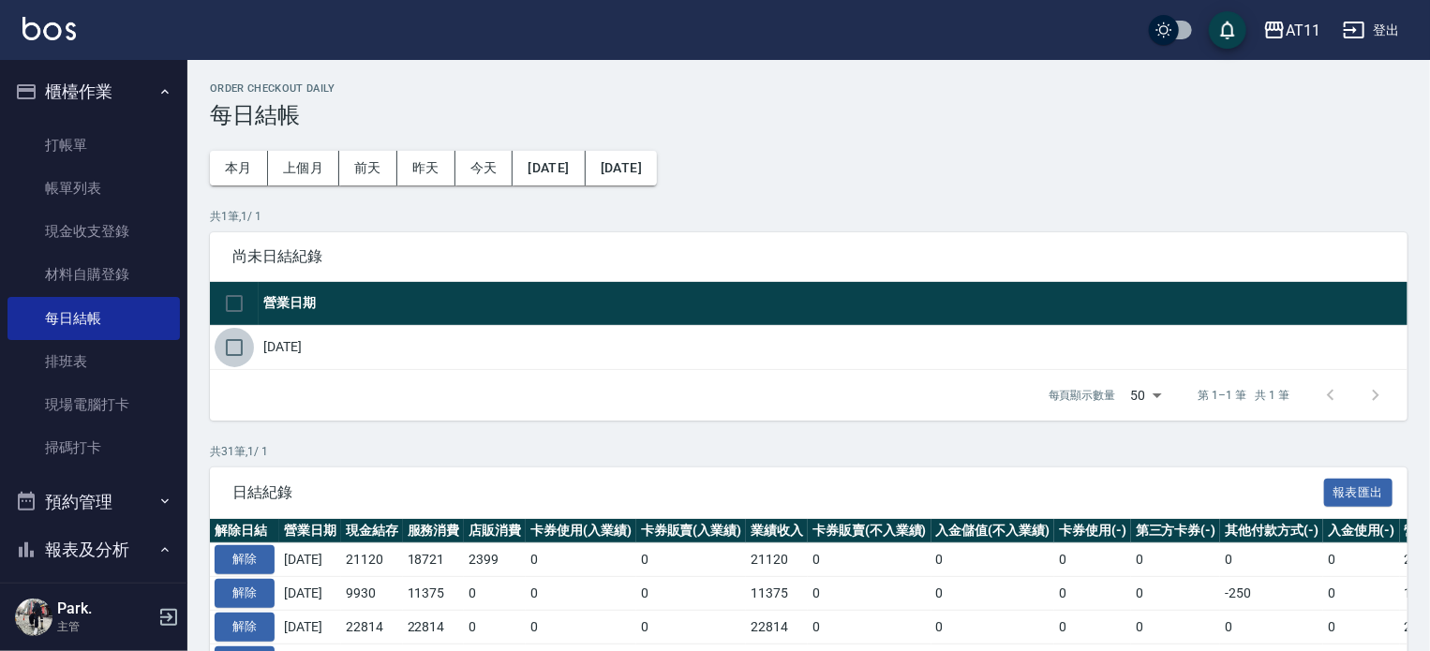
click at [243, 344] on input "checkbox" at bounding box center [234, 347] width 39 height 39
checkbox input "true"
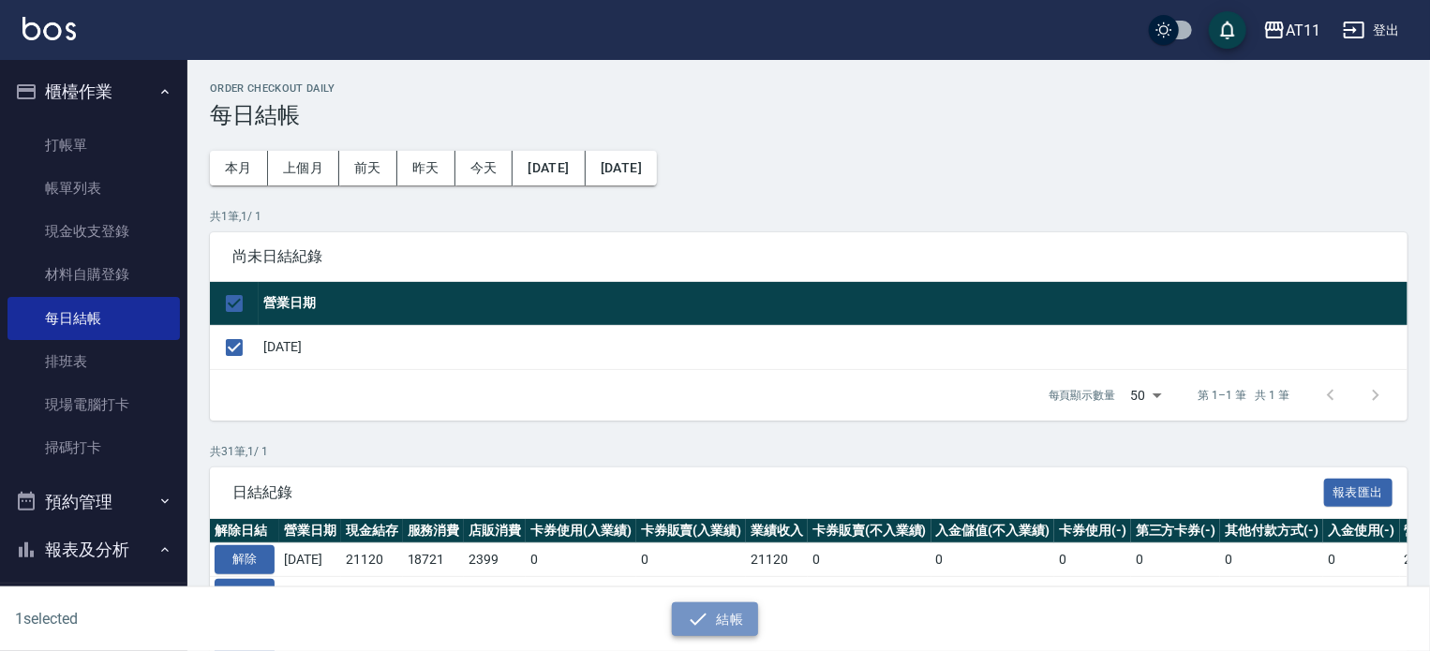
click at [706, 610] on icon "button" at bounding box center [698, 619] width 22 height 22
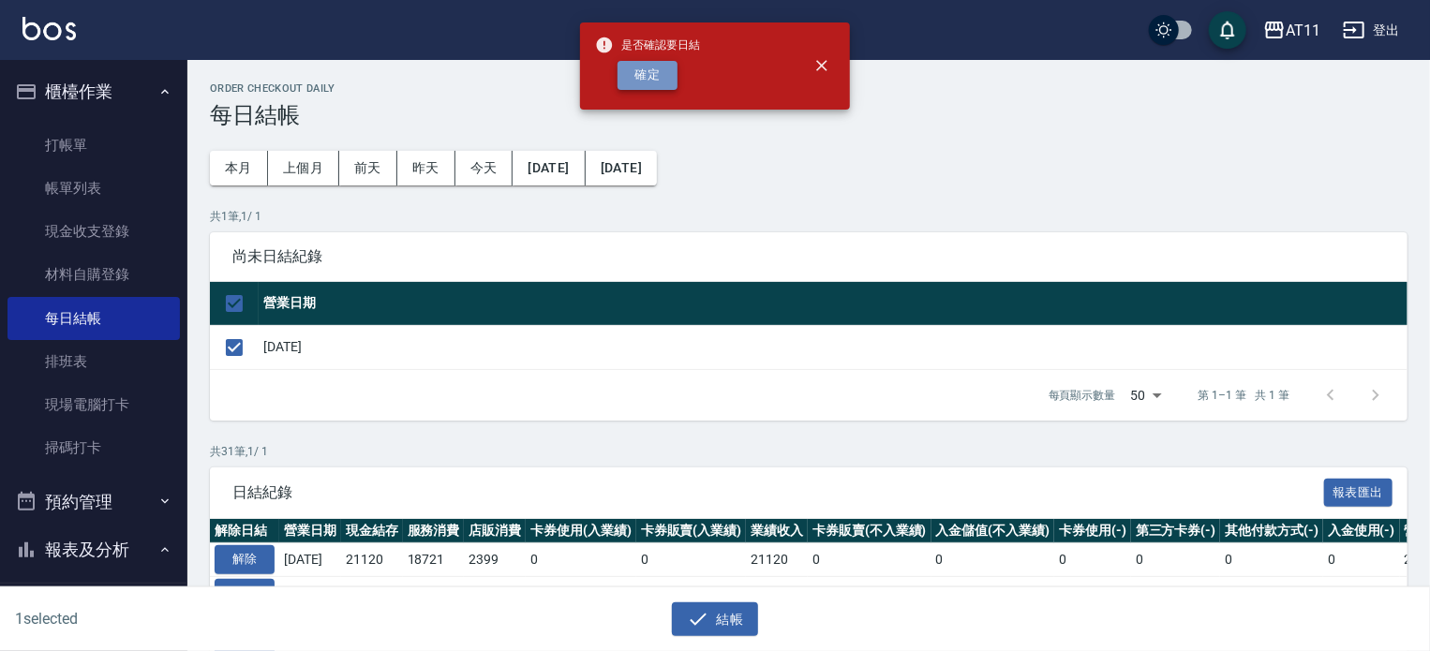
click at [664, 77] on button "確定" at bounding box center [648, 75] width 60 height 29
checkbox input "false"
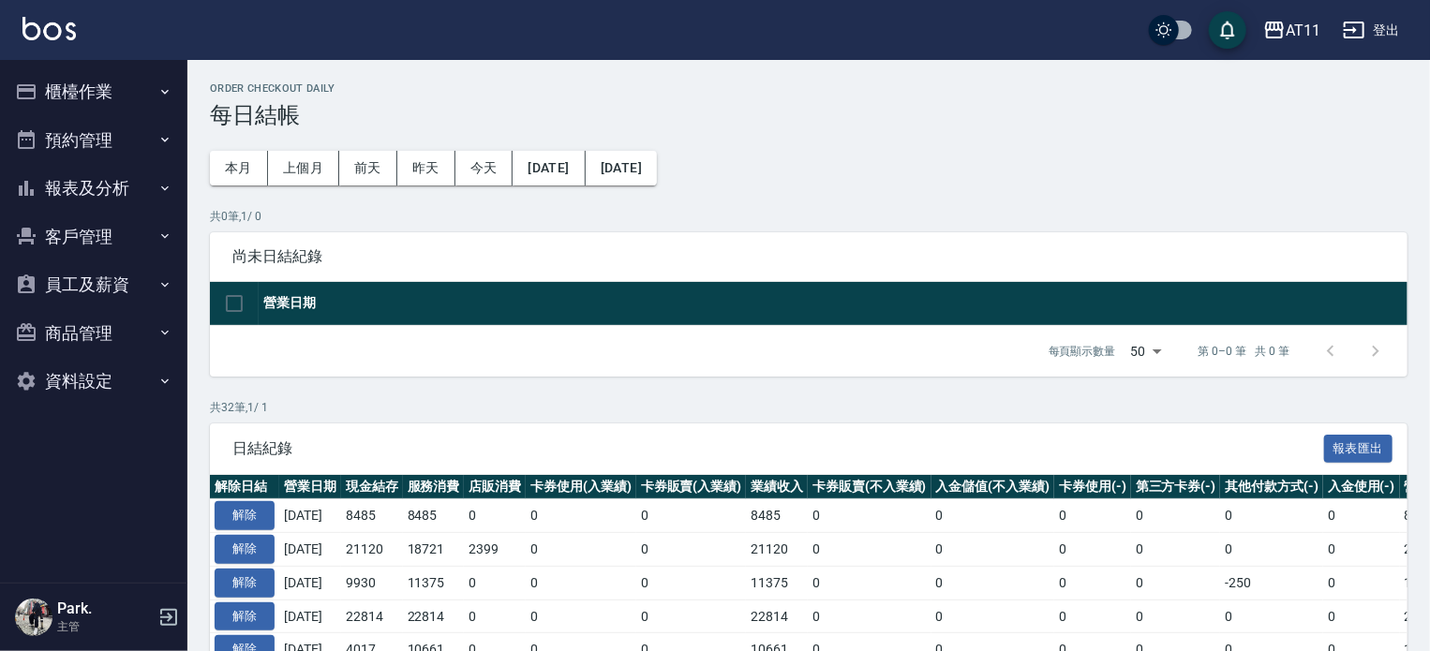
click at [91, 180] on button "報表及分析" at bounding box center [93, 188] width 172 height 49
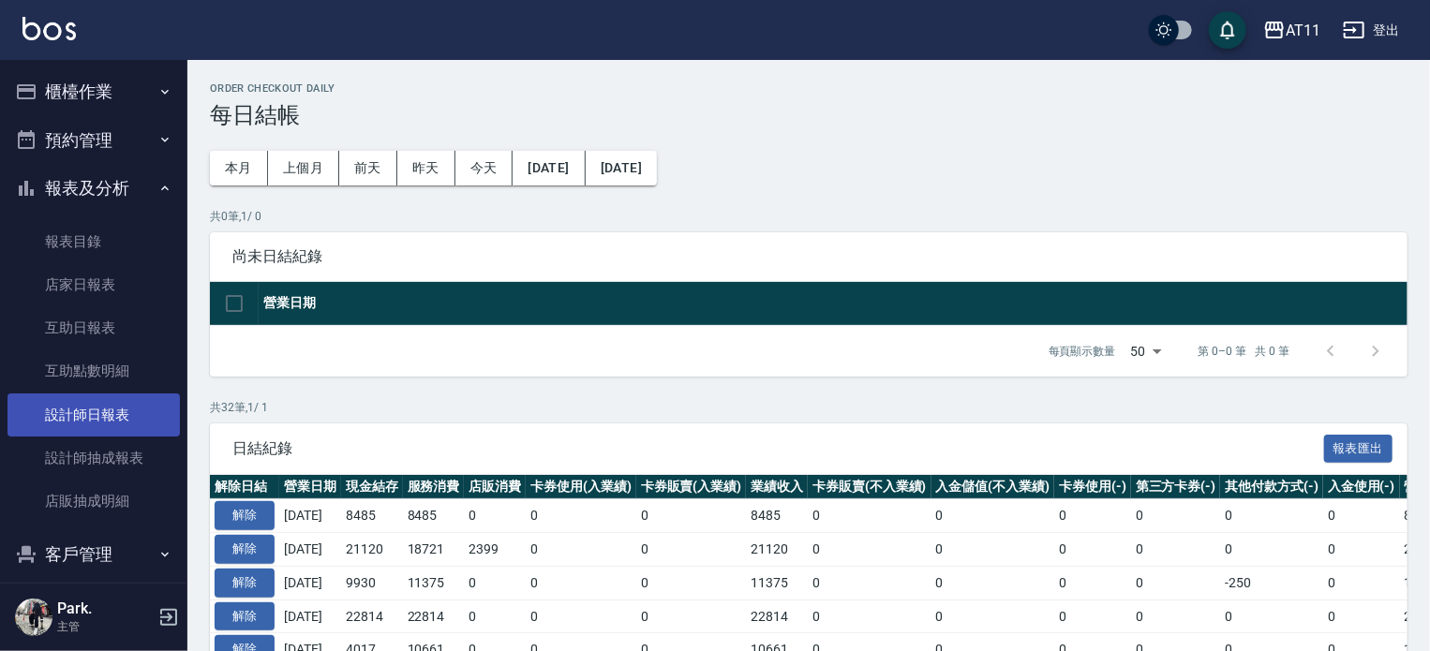
click at [108, 420] on link "設計師日報表" at bounding box center [93, 415] width 172 height 43
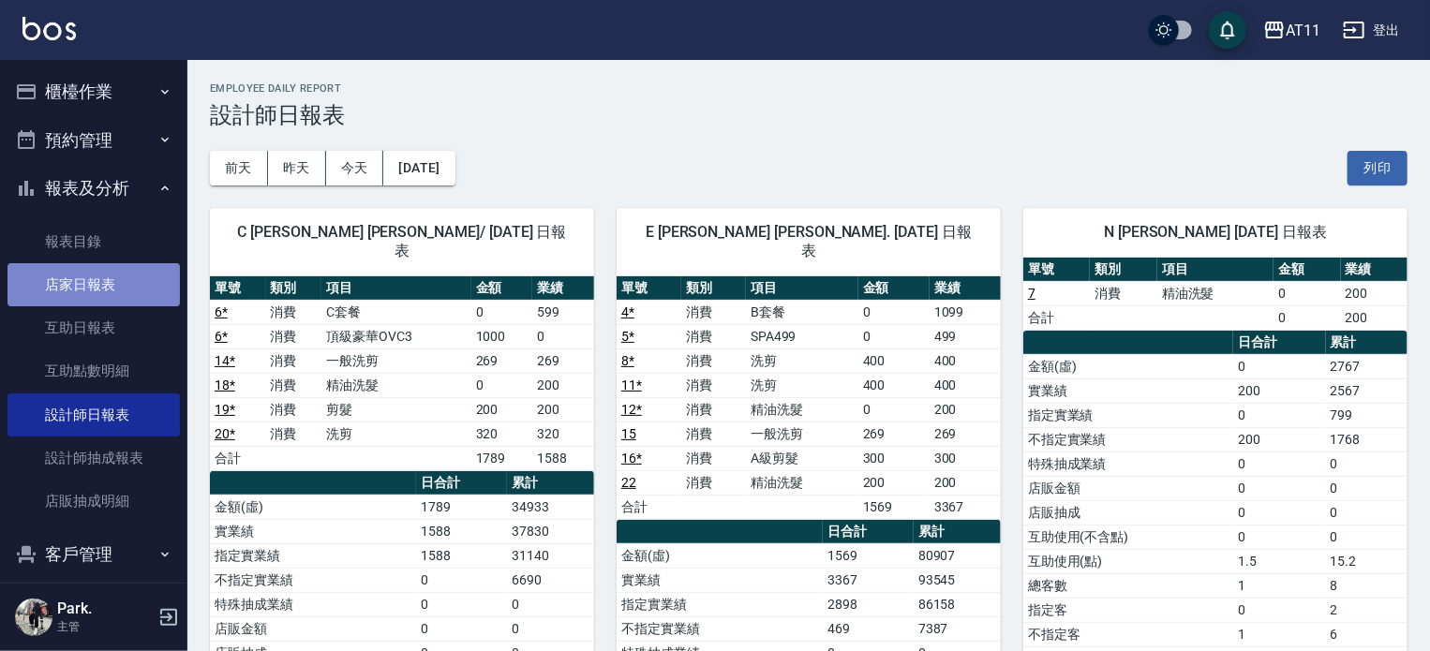
click at [105, 280] on link "店家日報表" at bounding box center [93, 284] width 172 height 43
